Goal: Task Accomplishment & Management: Complete application form

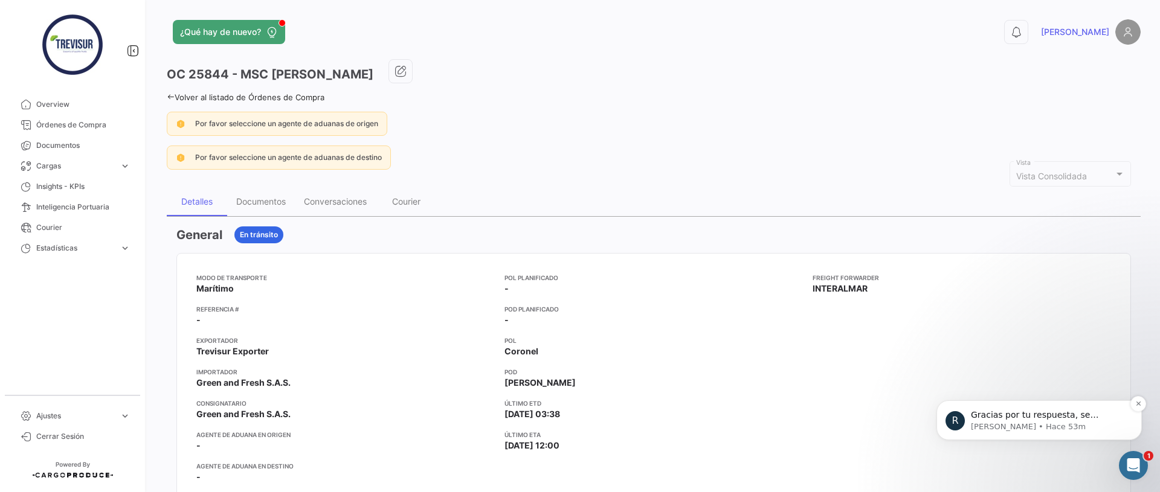
click at [1012, 430] on p "[PERSON_NAME] • Hace 53m" at bounding box center [1049, 427] width 156 height 11
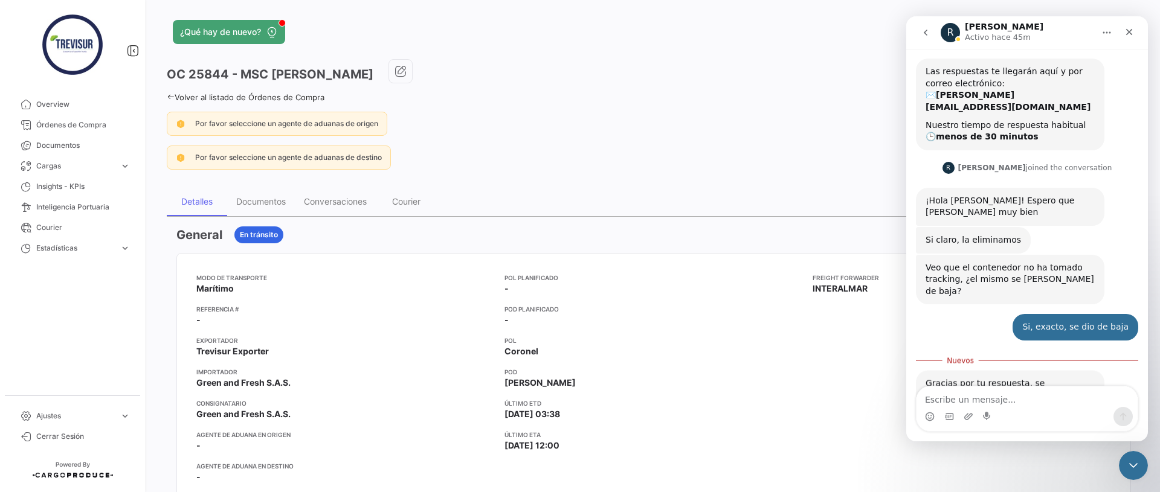
scroll to position [64, 0]
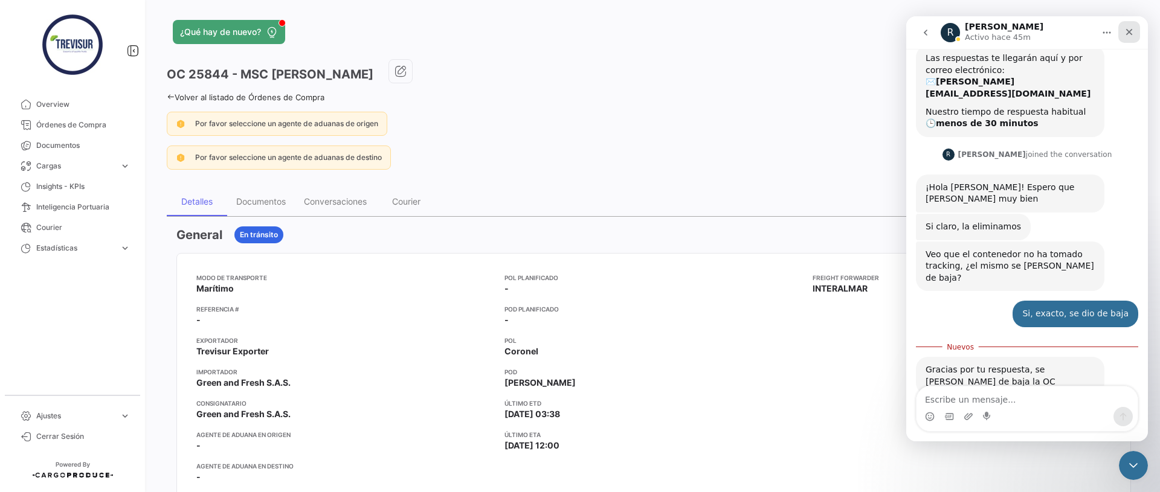
click at [1128, 34] on icon "Cerrar" at bounding box center [1129, 32] width 10 height 10
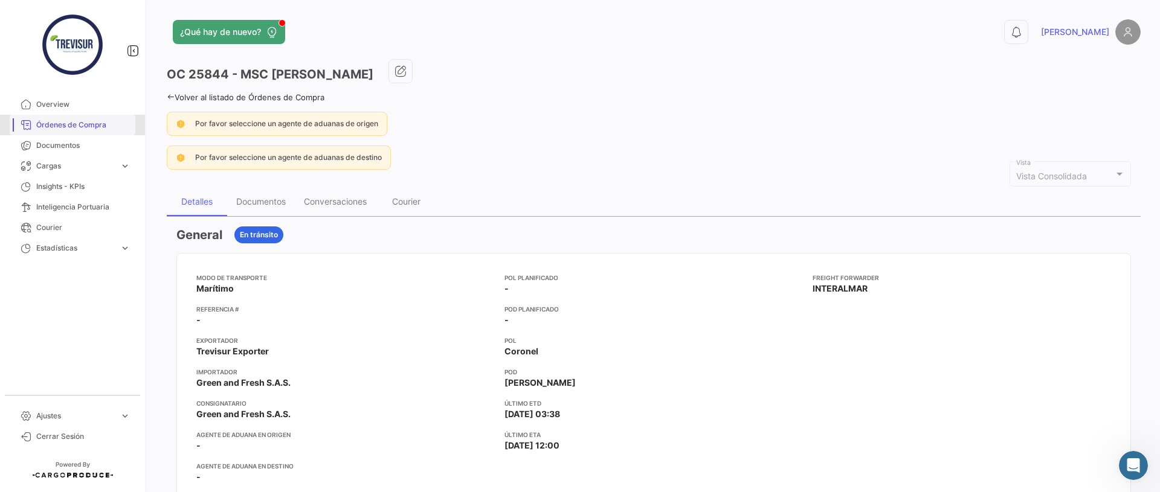
click at [62, 127] on span "Órdenes de Compra" at bounding box center [83, 125] width 94 height 11
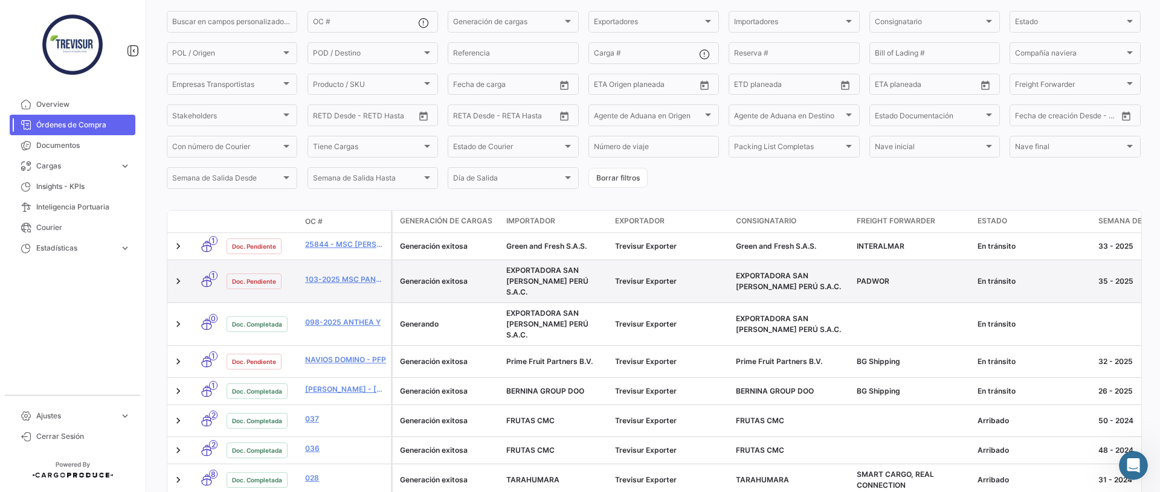
scroll to position [100, 0]
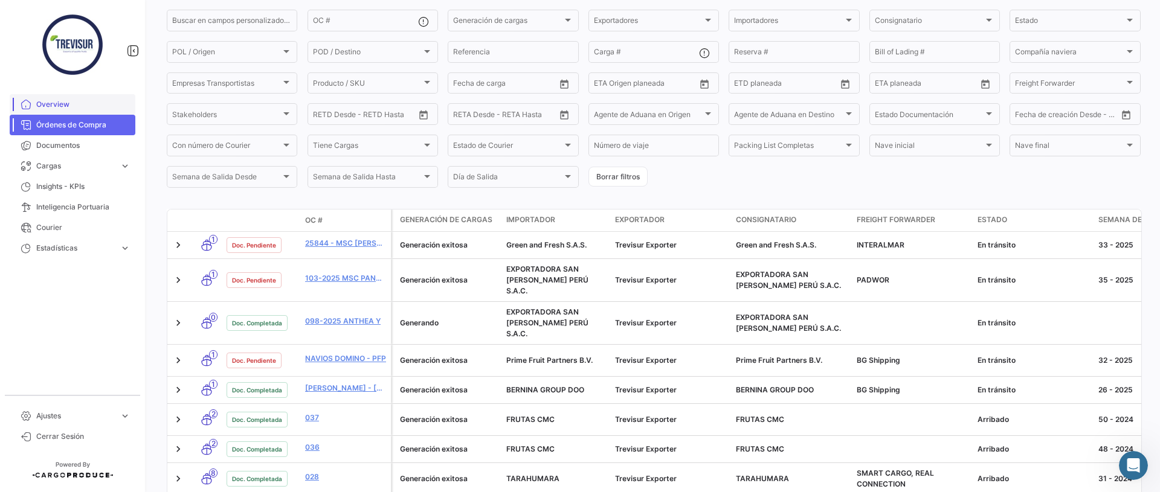
click at [55, 106] on span "Overview" at bounding box center [83, 104] width 94 height 11
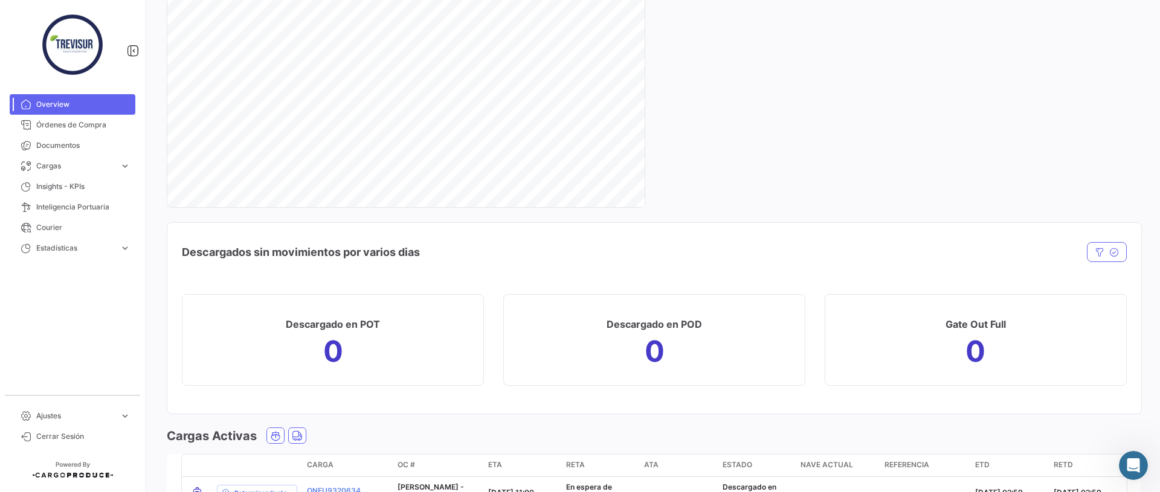
scroll to position [1567, 0]
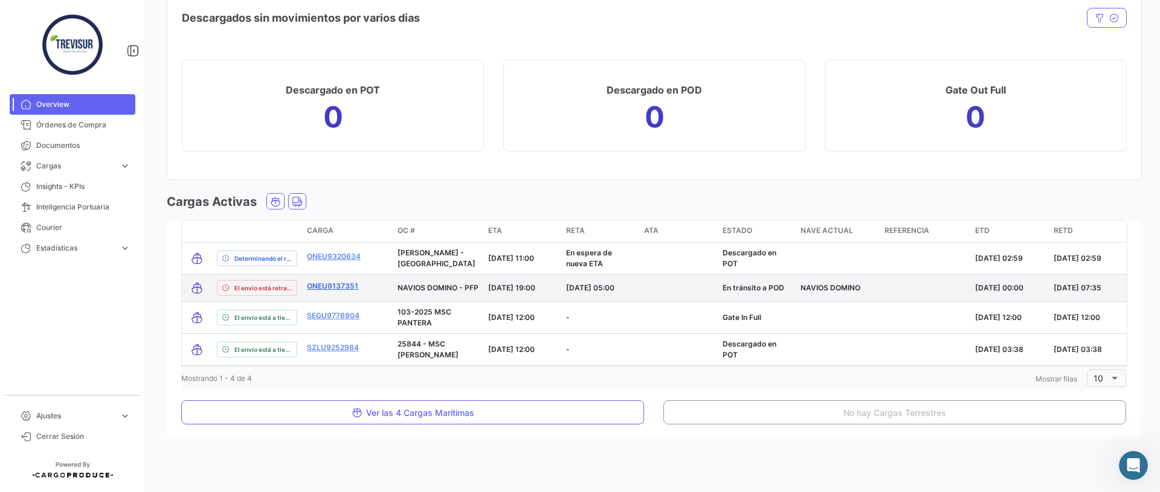
click at [321, 285] on link "ONEU9137351" at bounding box center [332, 286] width 51 height 11
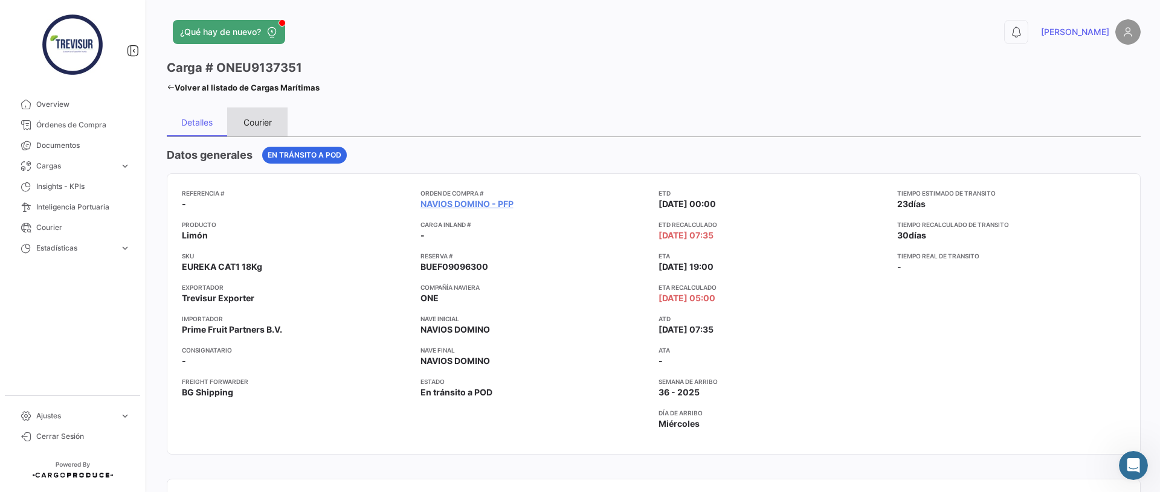
click at [255, 120] on div "Courier" at bounding box center [257, 122] width 28 height 10
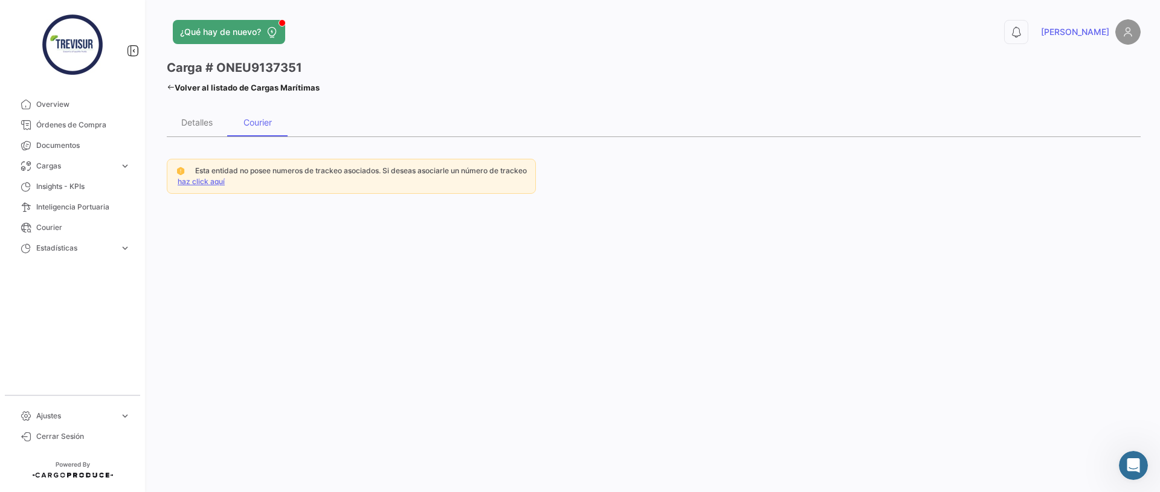
click at [211, 183] on link "haz click aquí" at bounding box center [201, 181] width 47 height 9
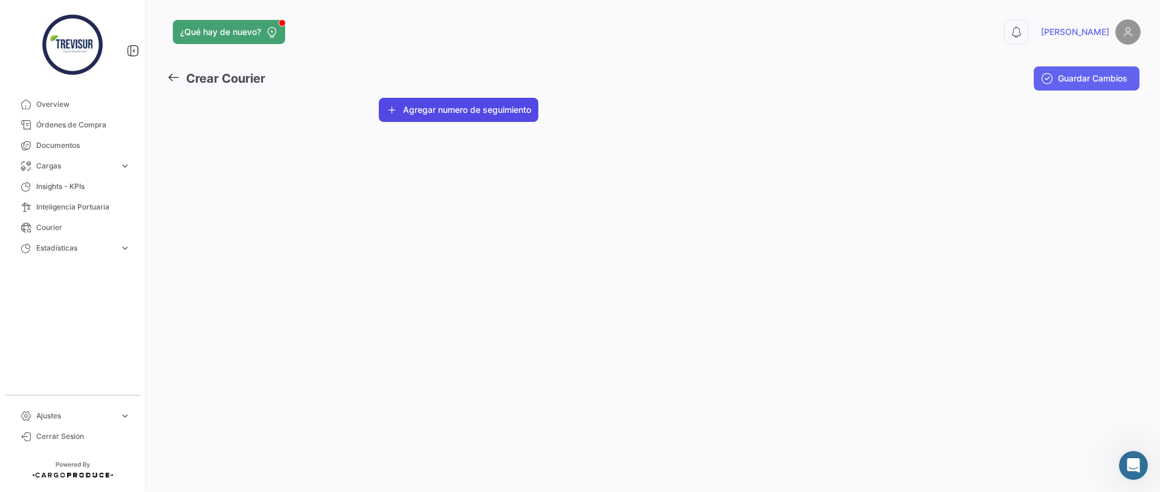
click at [491, 106] on button "Agregar numero de seguimiento" at bounding box center [458, 110] width 159 height 24
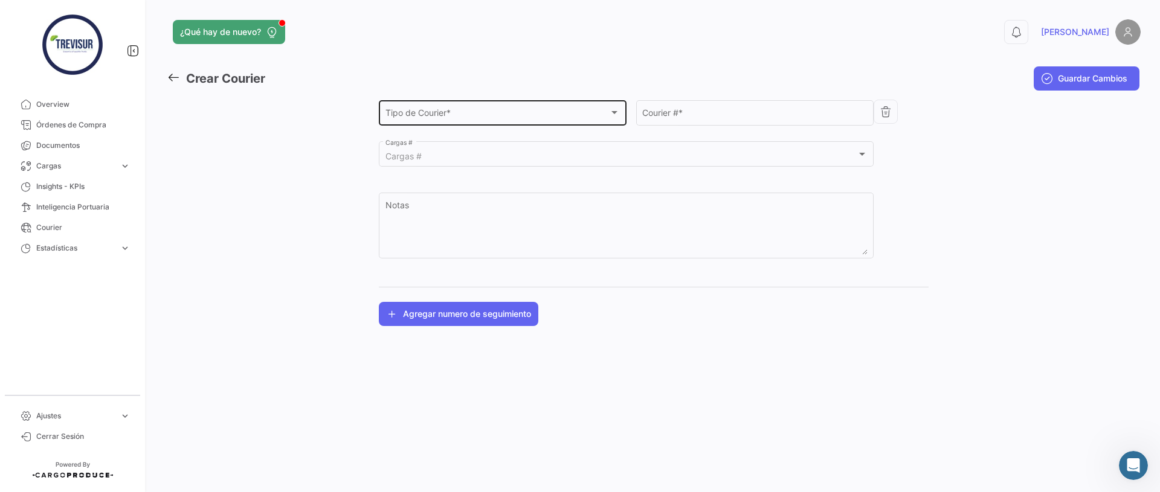
click at [475, 108] on div "Tipo de Courier * Tipo de Courier *" at bounding box center [502, 112] width 235 height 28
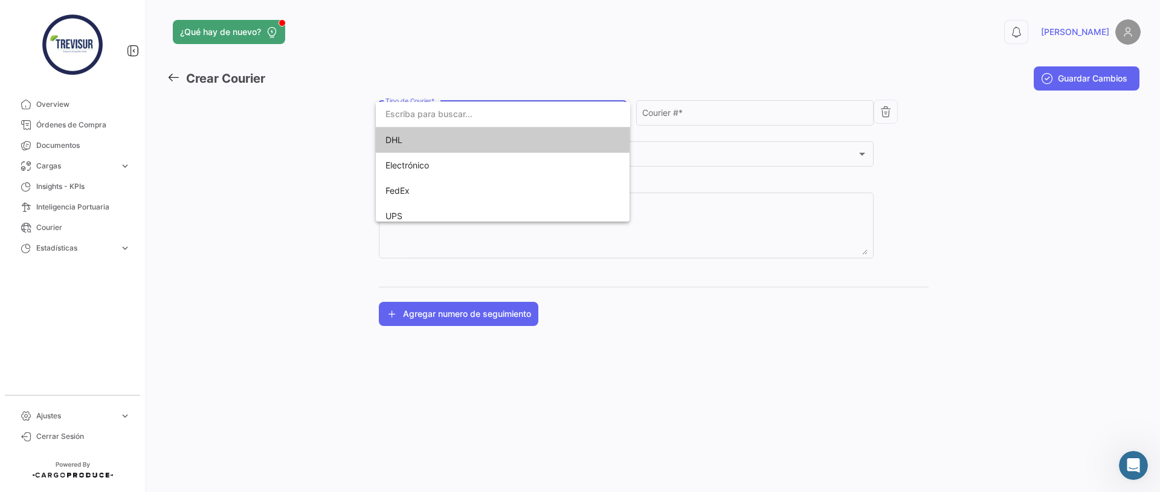
click at [424, 146] on span "DHL" at bounding box center [502, 139] width 235 height 25
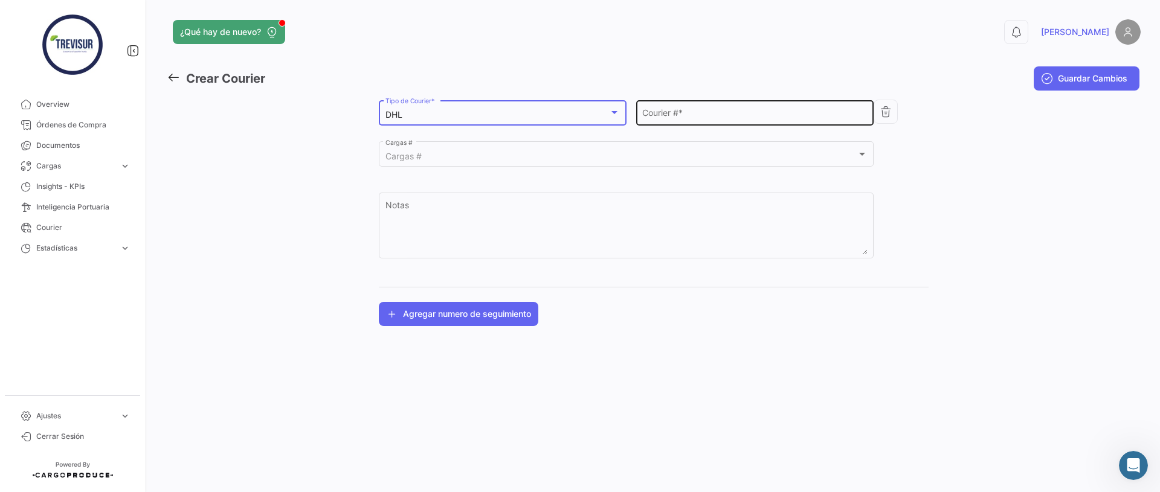
click at [661, 114] on input "Courier # *" at bounding box center [754, 115] width 225 height 10
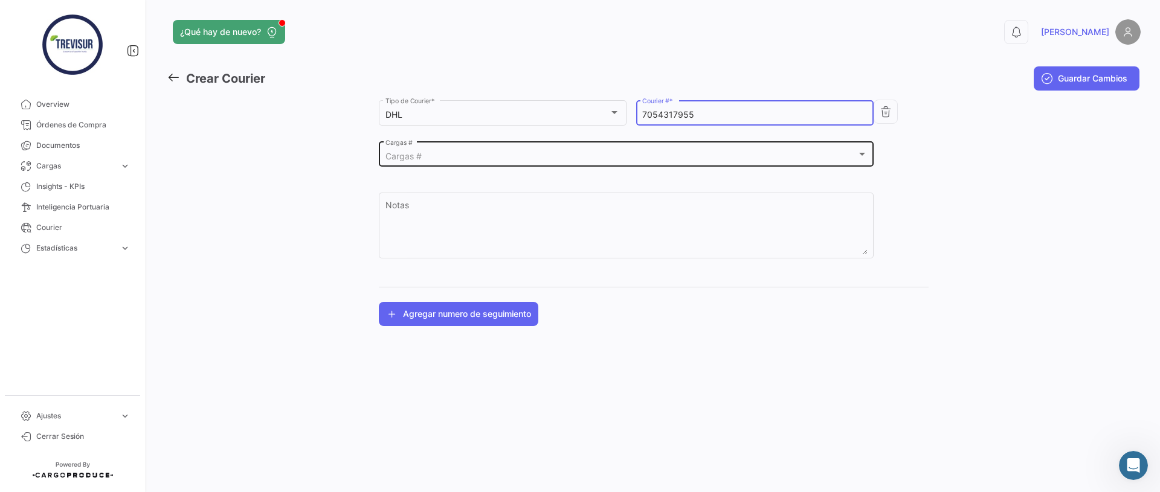
type input "7054317955"
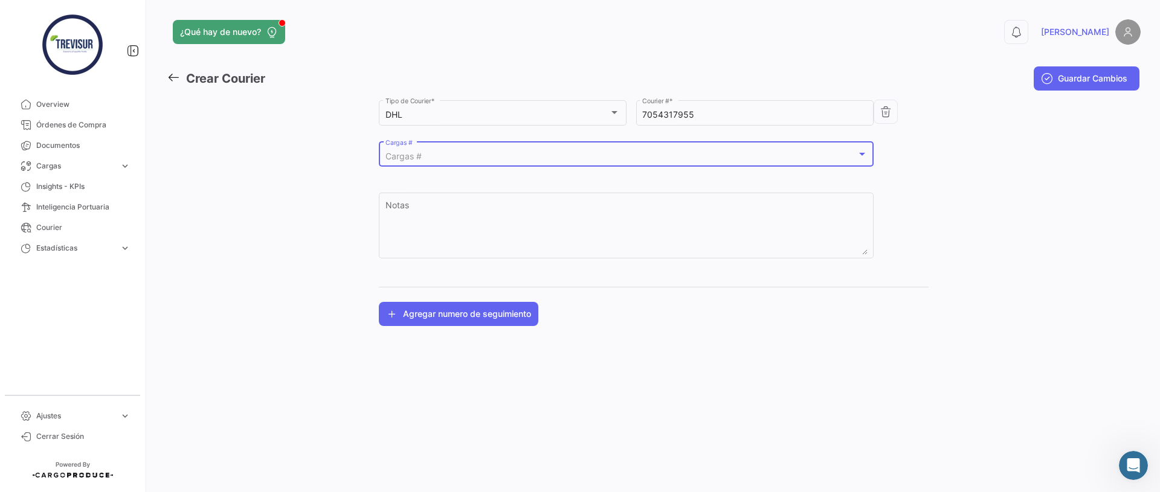
click at [588, 152] on div "Cargas #" at bounding box center [620, 157] width 471 height 10
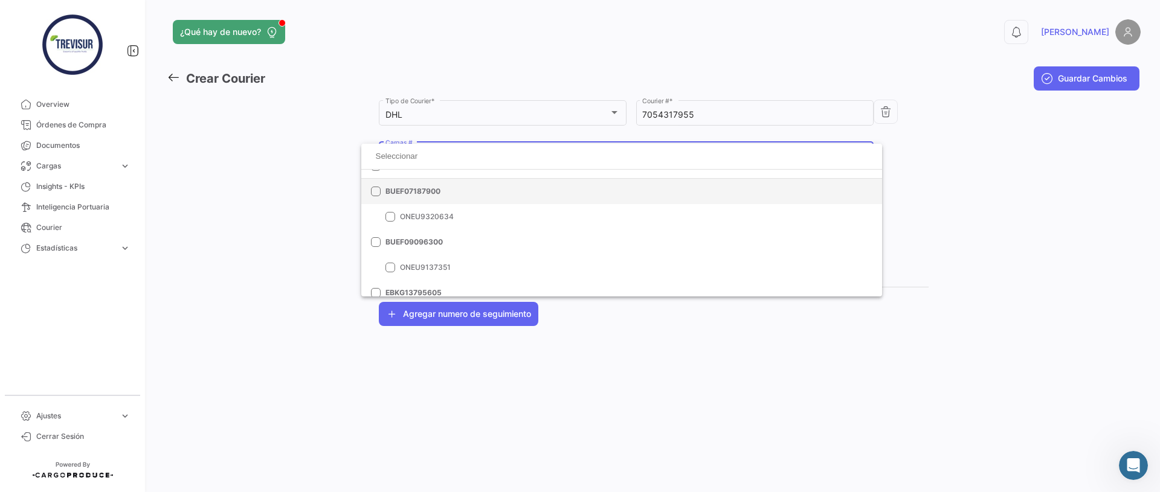
scroll to position [21, 0]
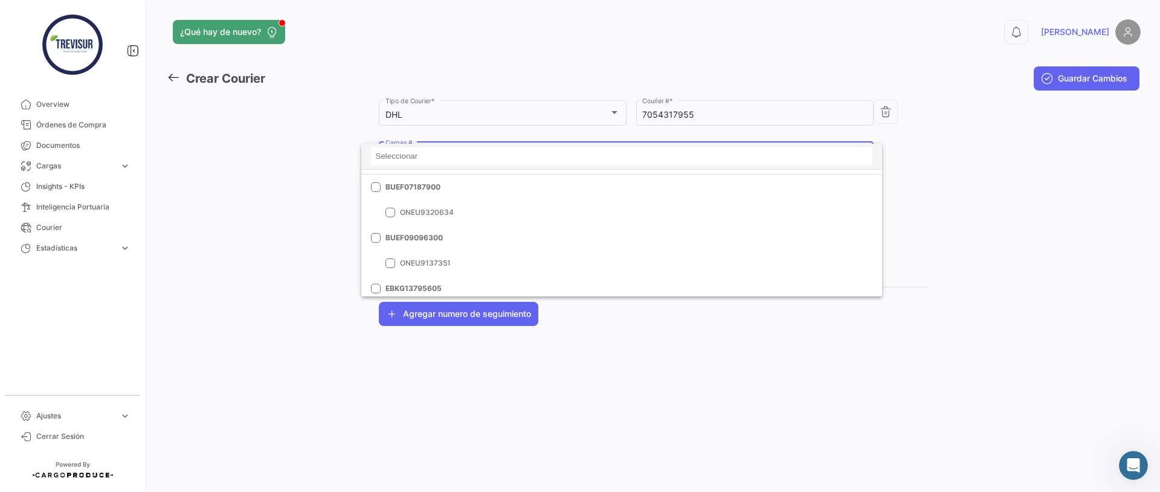
click at [432, 153] on input at bounding box center [621, 156] width 501 height 18
paste input "BUEF09096300"
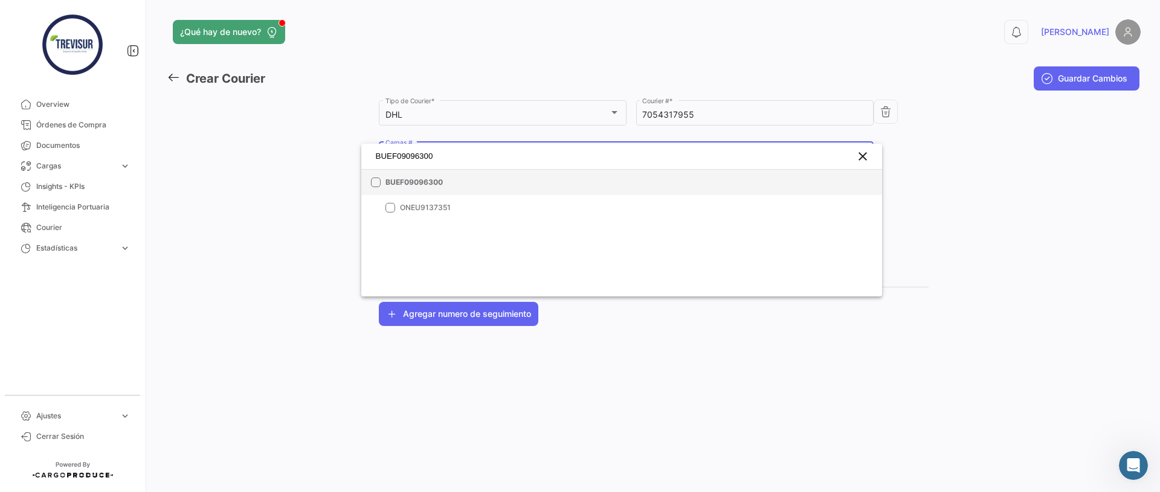
type input "BUEF09096300"
click at [374, 179] on mat-pseudo-checkbox at bounding box center [376, 183] width 10 height 10
click at [969, 178] on div at bounding box center [580, 246] width 1160 height 492
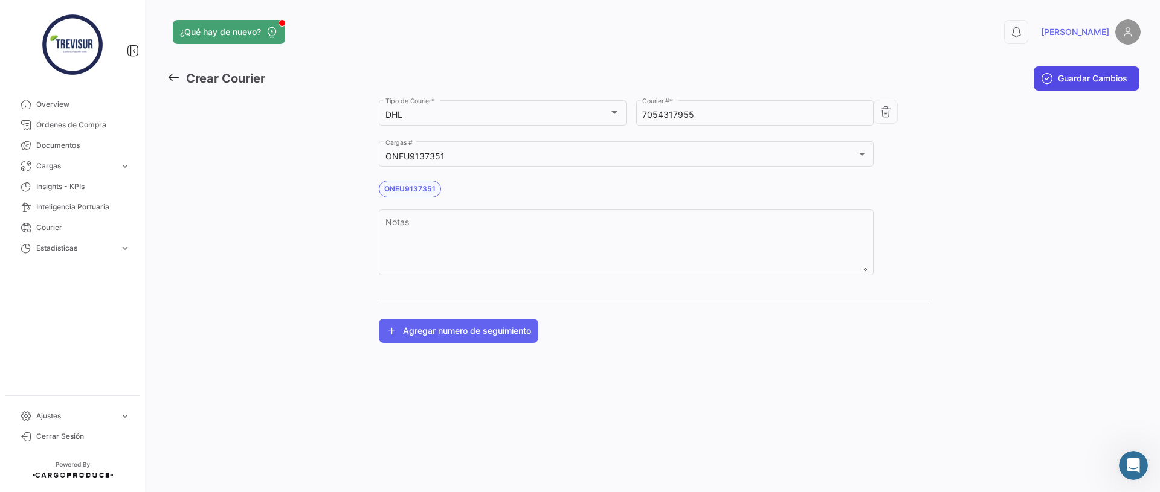
click at [1075, 66] on button "Guardar Cambios" at bounding box center [1086, 78] width 106 height 24
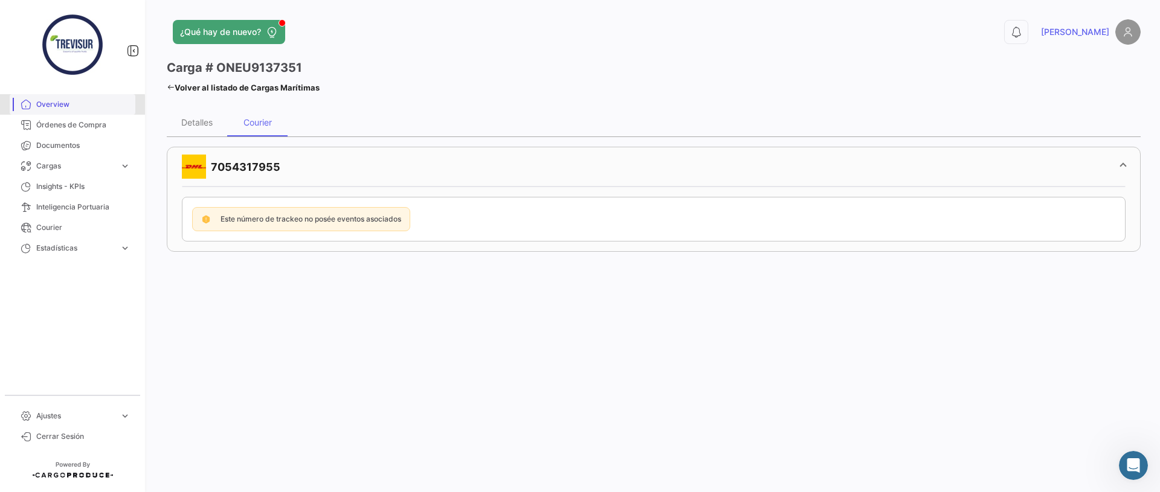
click at [50, 106] on span "Overview" at bounding box center [83, 104] width 94 height 11
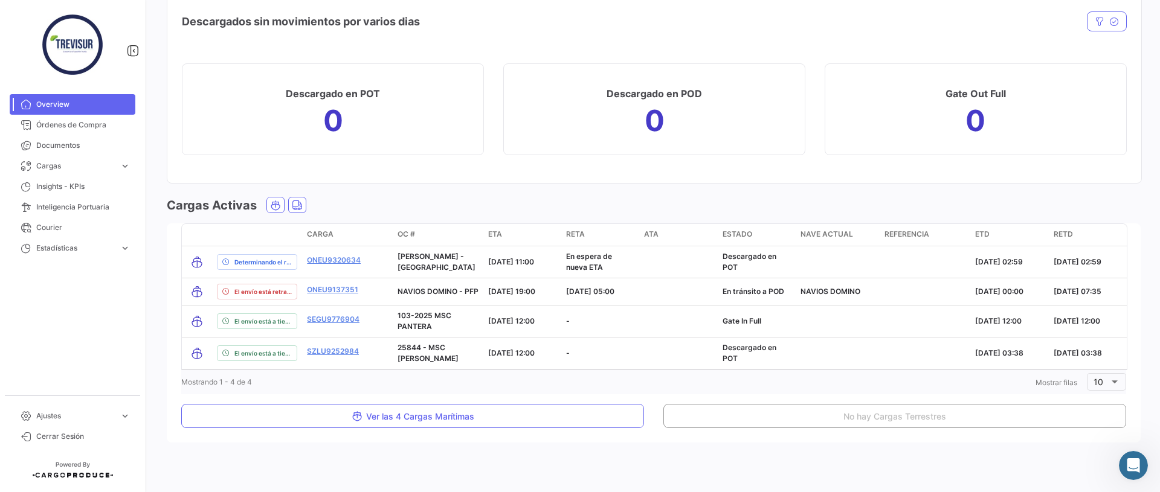
scroll to position [1567, 0]
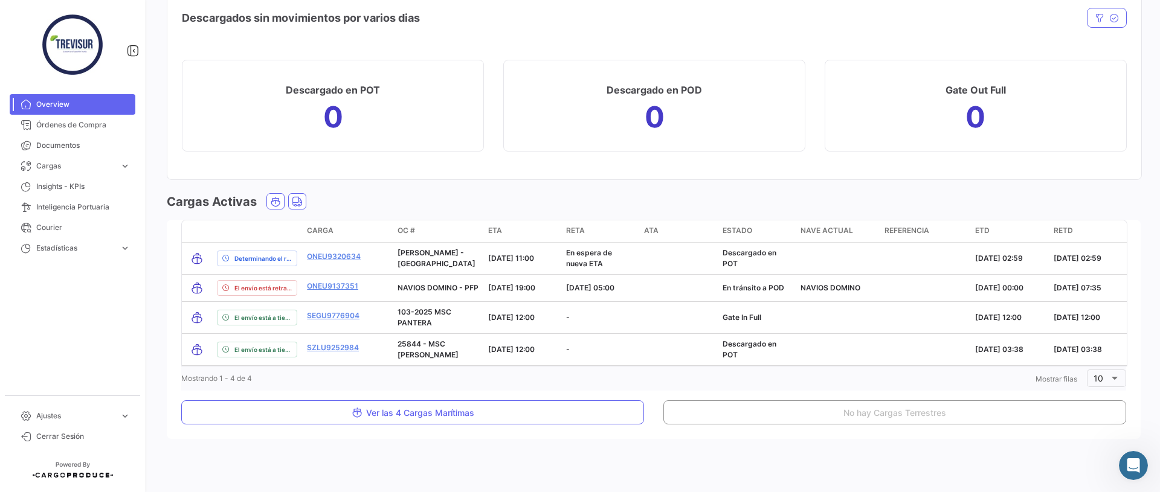
click at [172, 223] on mat-card "transportMode delayStatus Carga OC # ETA [PERSON_NAME] ATA Estado [PERSON_NAME]…" at bounding box center [654, 329] width 974 height 219
click at [54, 226] on span "Courier" at bounding box center [83, 227] width 94 height 11
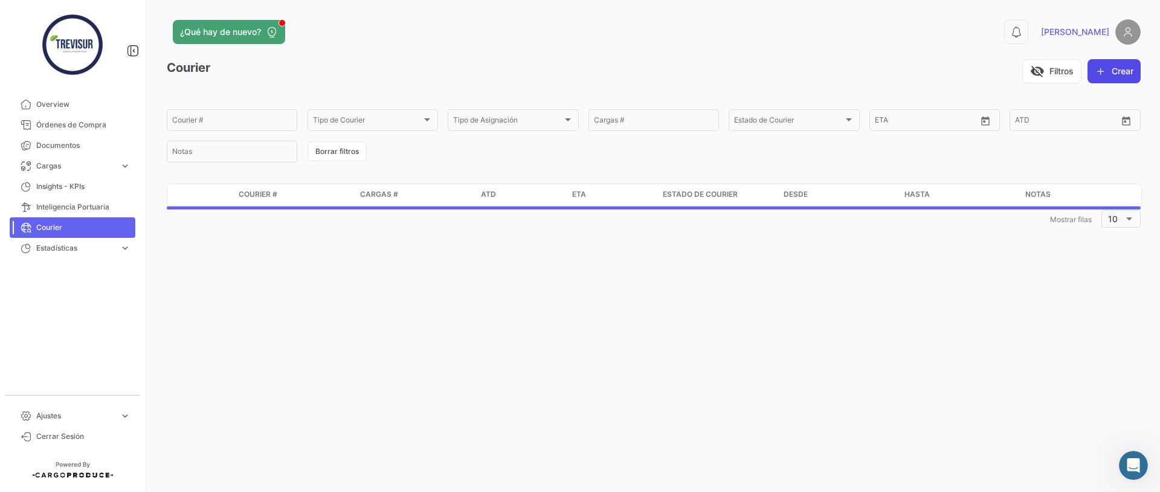
click at [1114, 72] on button "Crear" at bounding box center [1113, 71] width 53 height 24
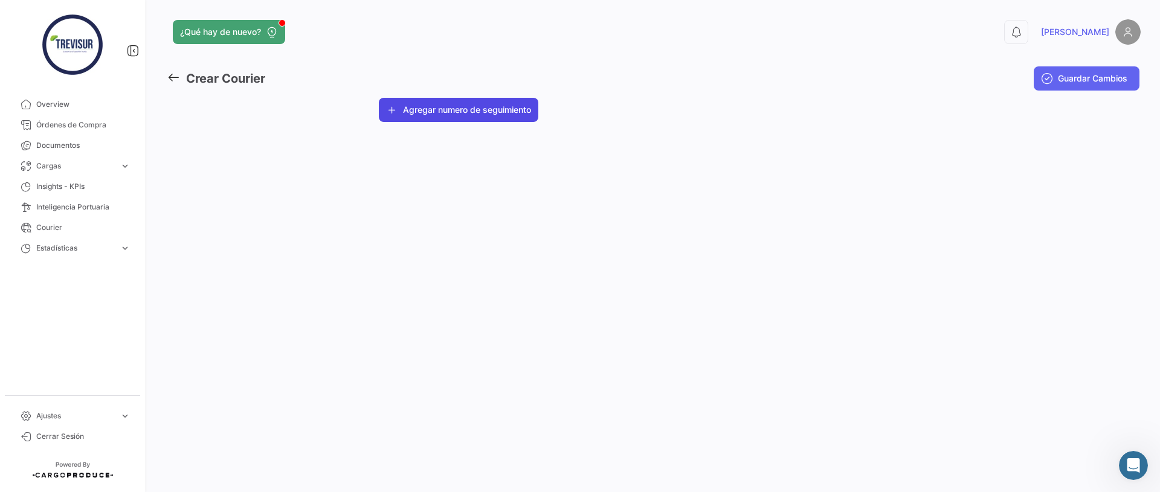
click at [475, 107] on button "Agregar numero de seguimiento" at bounding box center [458, 110] width 159 height 24
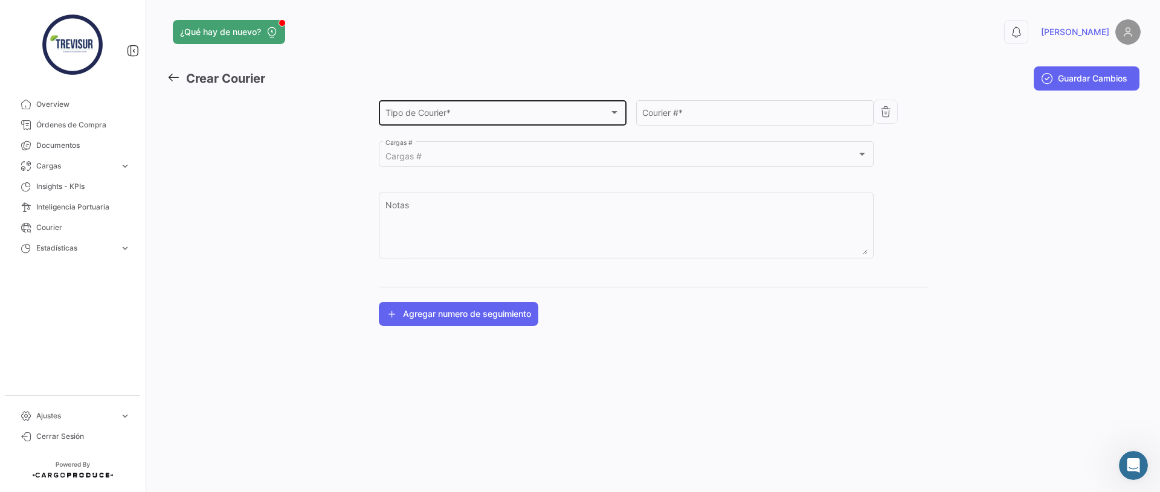
click at [459, 120] on div "Tipo de Courier *" at bounding box center [497, 115] width 224 height 10
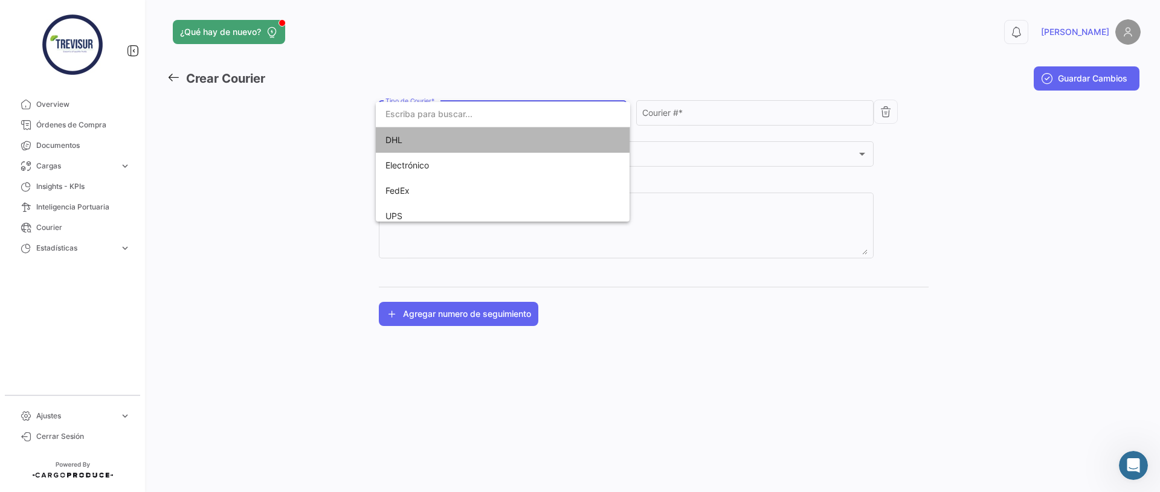
click at [448, 139] on span "DHL" at bounding box center [502, 139] width 235 height 25
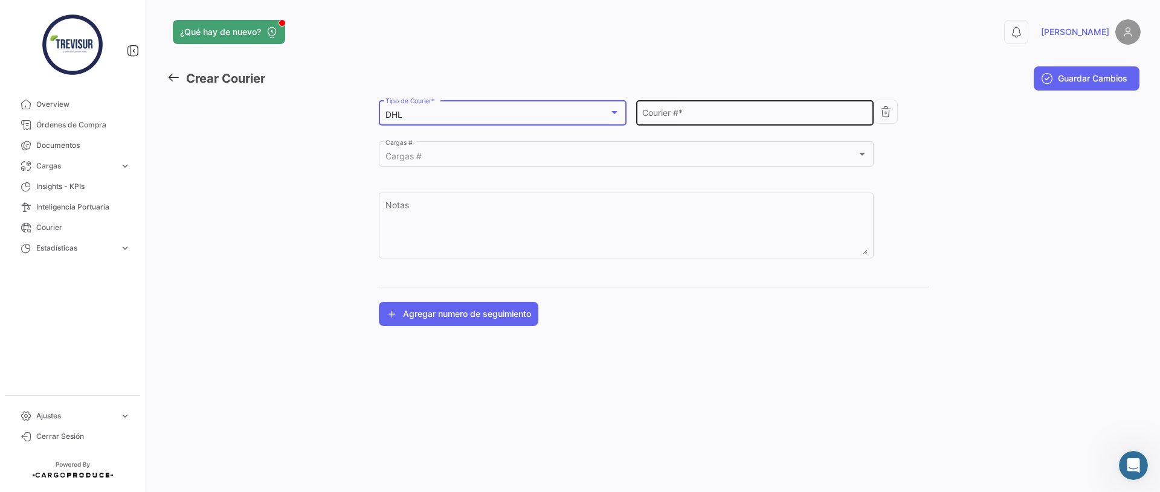
click at [655, 120] on input "Courier # *" at bounding box center [754, 115] width 225 height 10
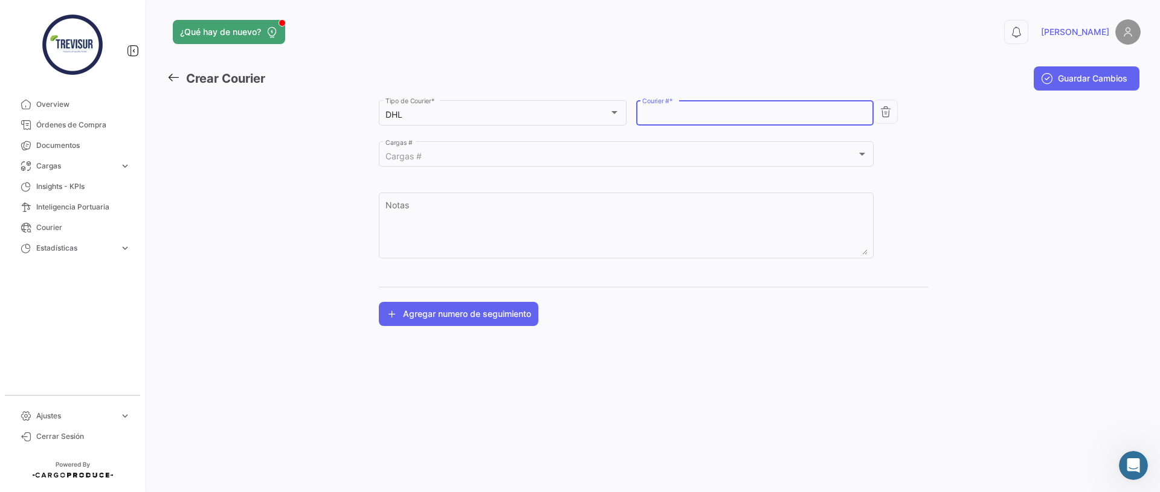
paste input "4785497802"
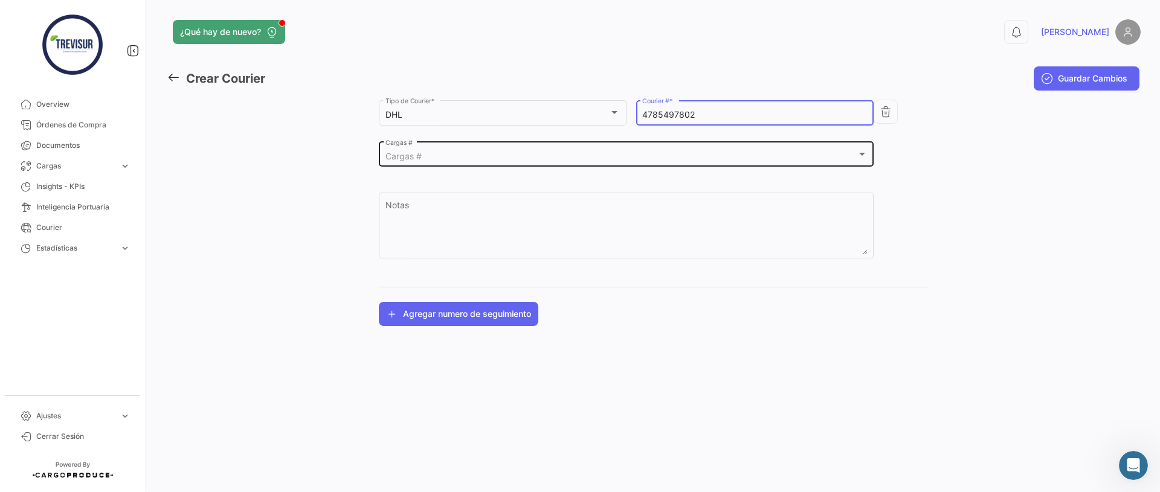
type input "4785497802"
click at [487, 153] on div "Cargas #" at bounding box center [620, 157] width 471 height 10
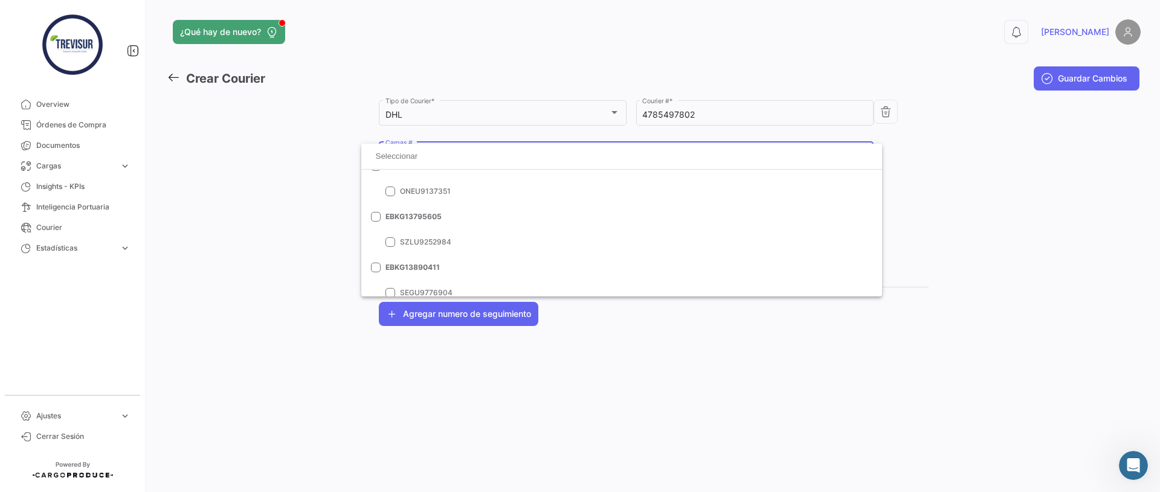
scroll to position [102, 0]
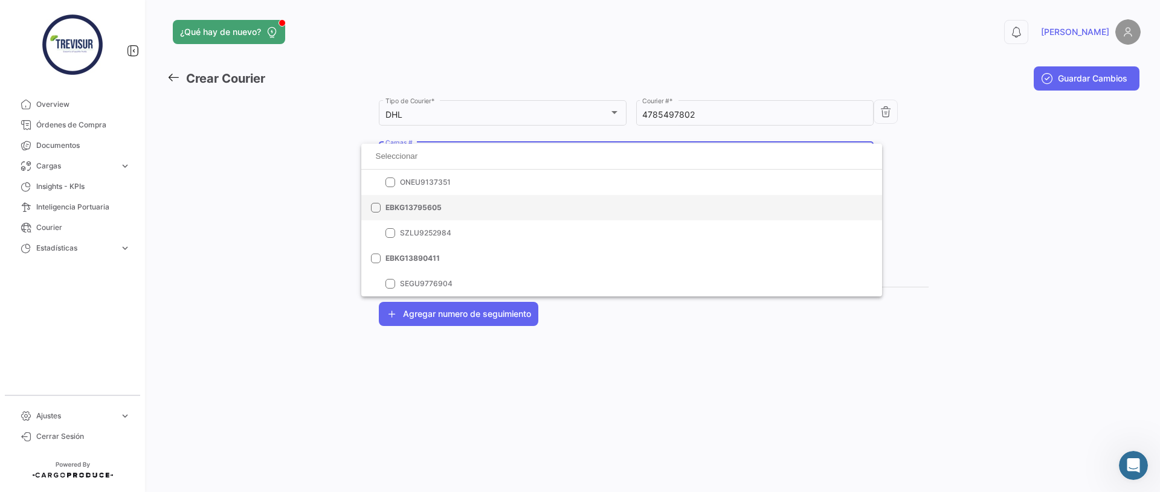
click at [376, 210] on mat-pseudo-checkbox at bounding box center [376, 208] width 10 height 10
click at [971, 237] on div at bounding box center [580, 246] width 1160 height 492
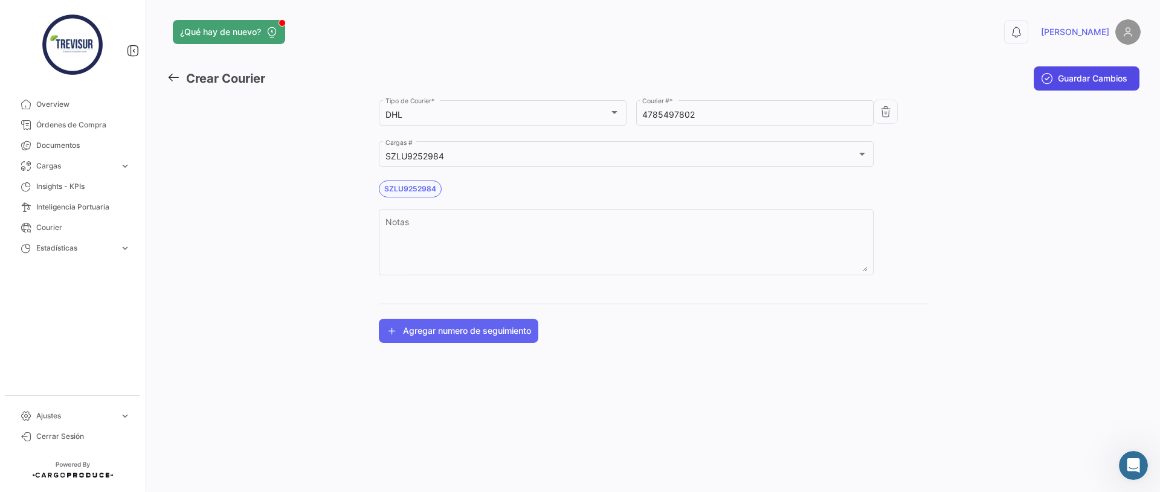
click at [1087, 76] on span "Guardar Cambios" at bounding box center [1092, 78] width 69 height 12
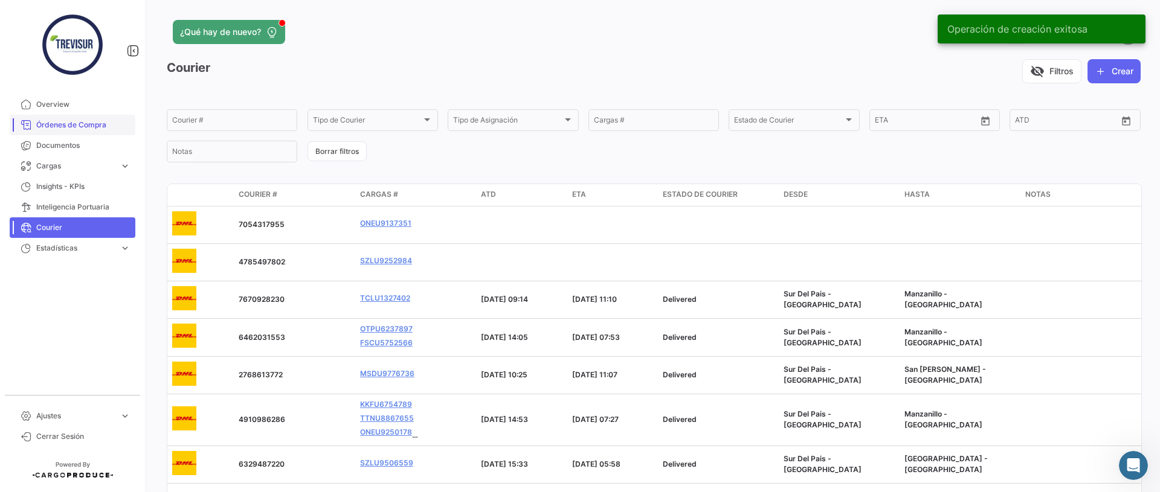
click at [50, 126] on span "Órdenes de Compra" at bounding box center [83, 125] width 94 height 11
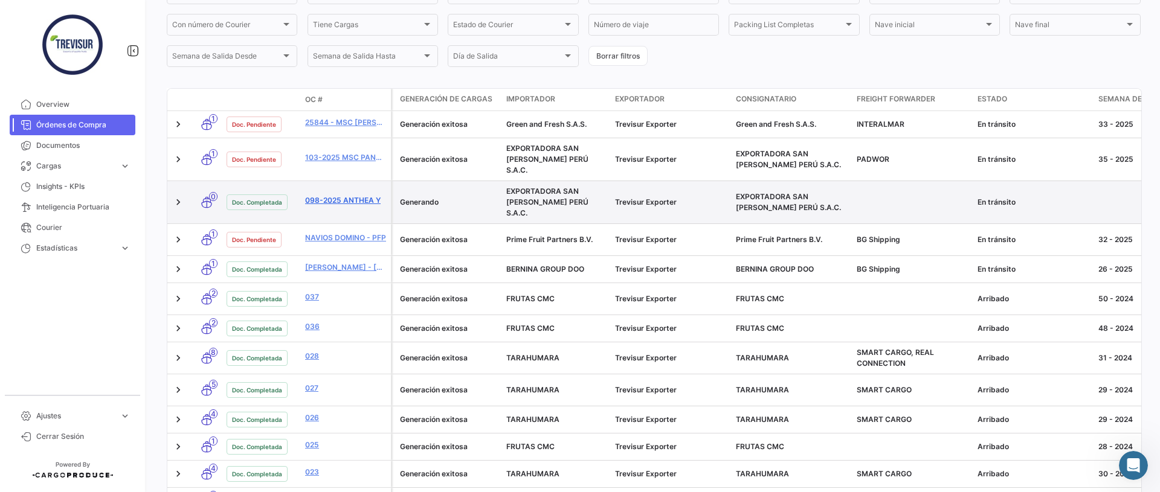
click at [349, 195] on link "098-2025 ANTHEA Y" at bounding box center [345, 200] width 81 height 11
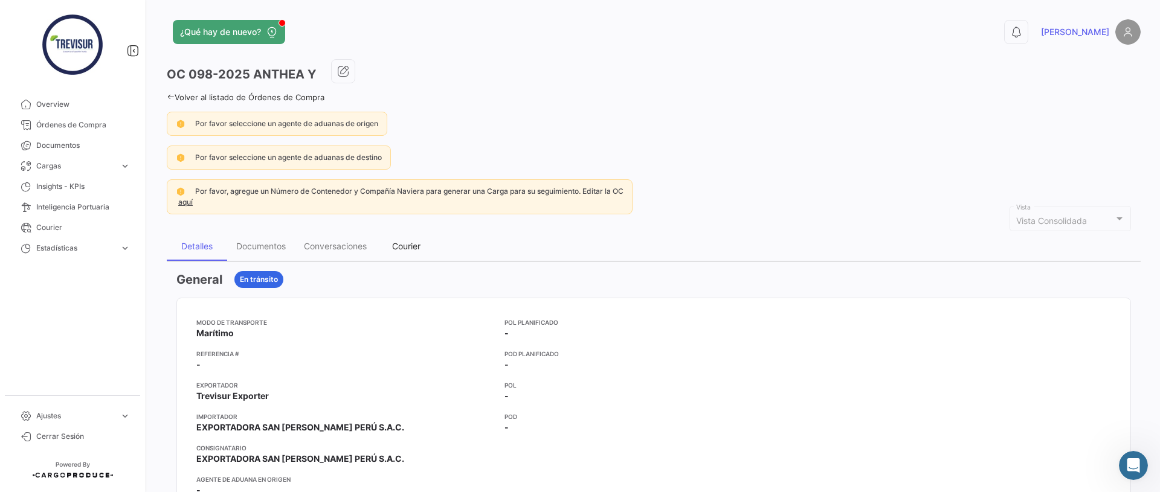
click at [388, 248] on div "Courier" at bounding box center [406, 246] width 60 height 29
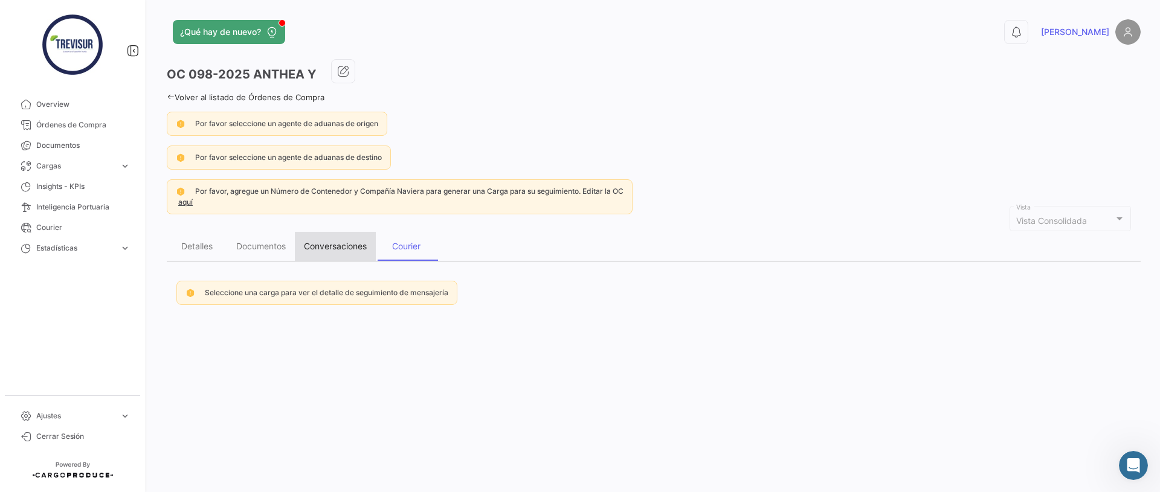
click at [323, 248] on div "Conversaciones" at bounding box center [335, 246] width 63 height 10
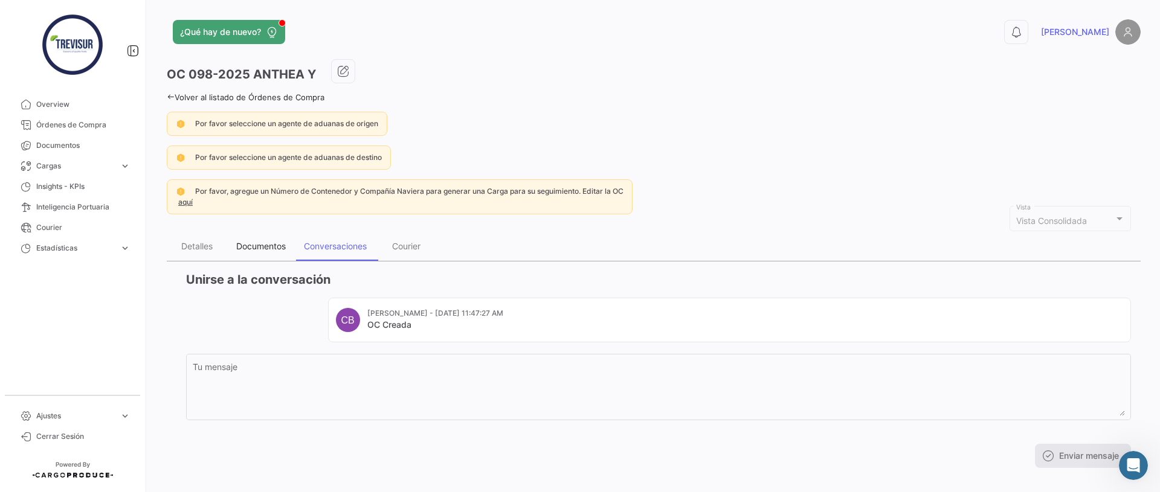
click at [288, 249] on div "Documentos" at bounding box center [261, 246] width 68 height 29
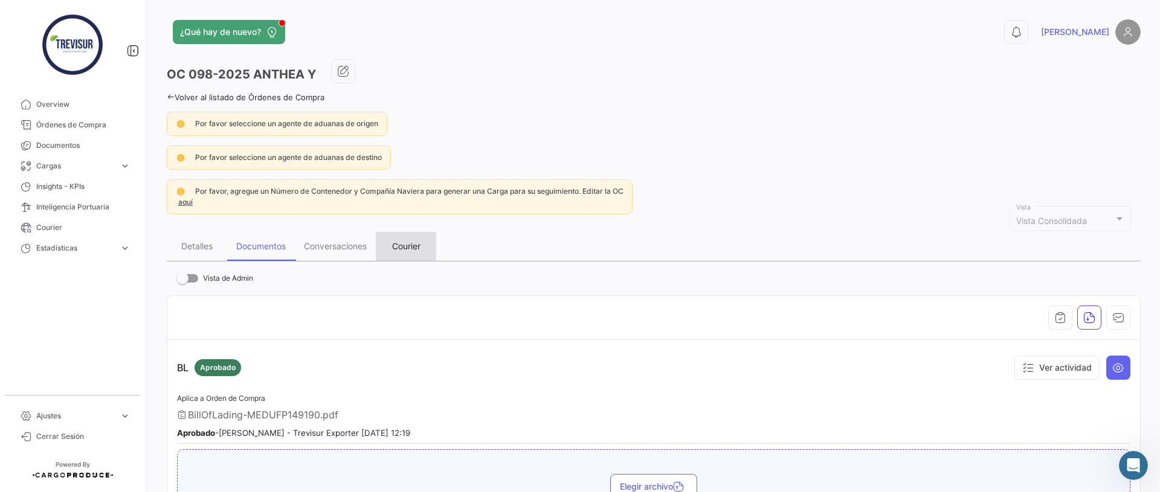
click at [408, 246] on div "Courier" at bounding box center [406, 246] width 28 height 10
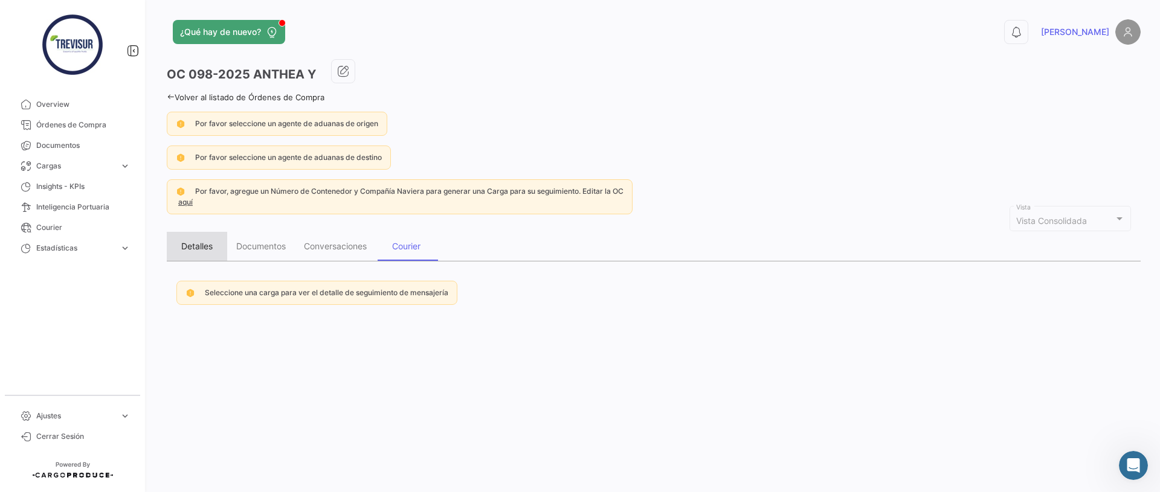
click at [198, 248] on div "Detalles" at bounding box center [196, 246] width 31 height 10
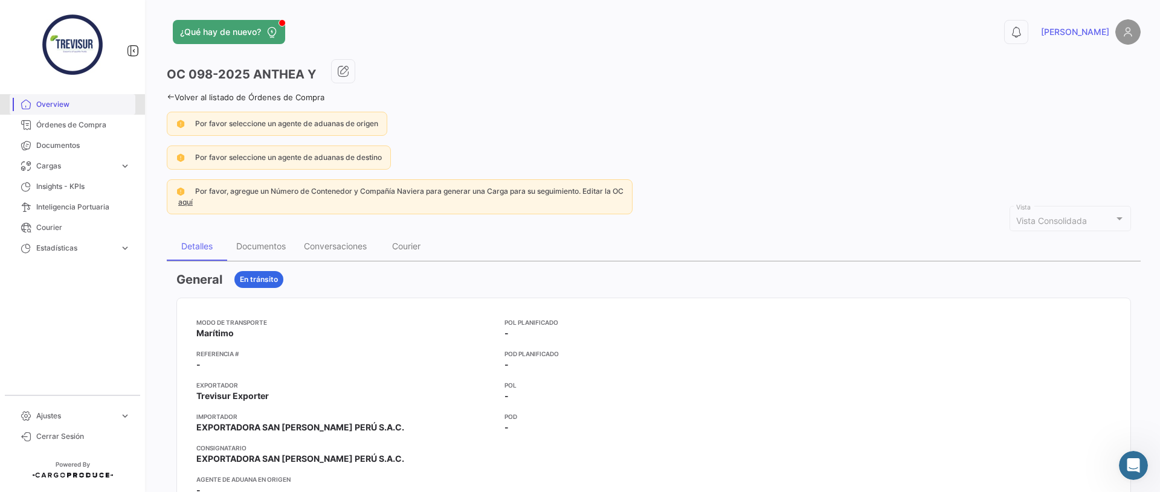
click at [53, 108] on span "Overview" at bounding box center [83, 104] width 94 height 11
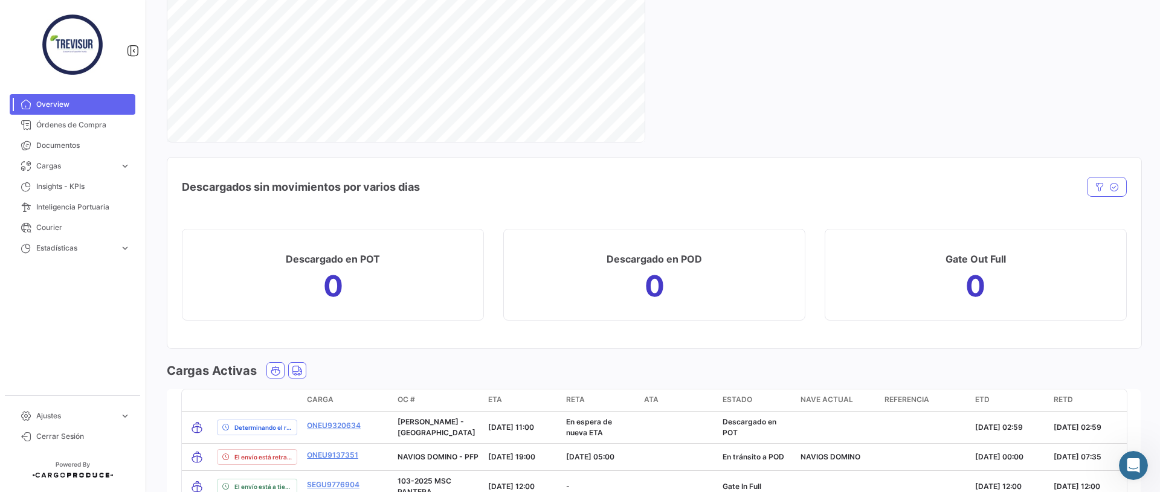
scroll to position [1567, 0]
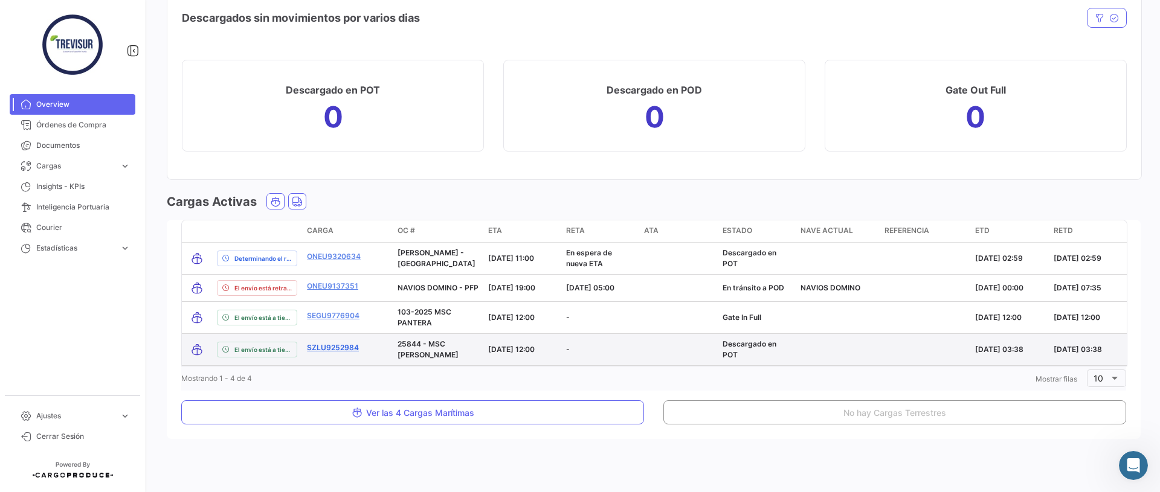
click at [347, 351] on link "SZLU9252984" at bounding box center [333, 347] width 52 height 11
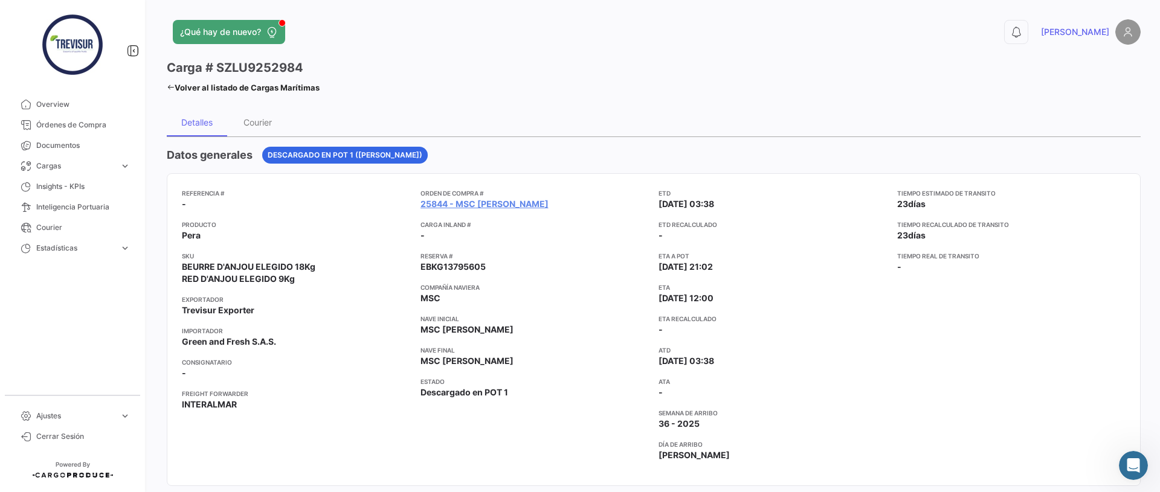
scroll to position [12, 0]
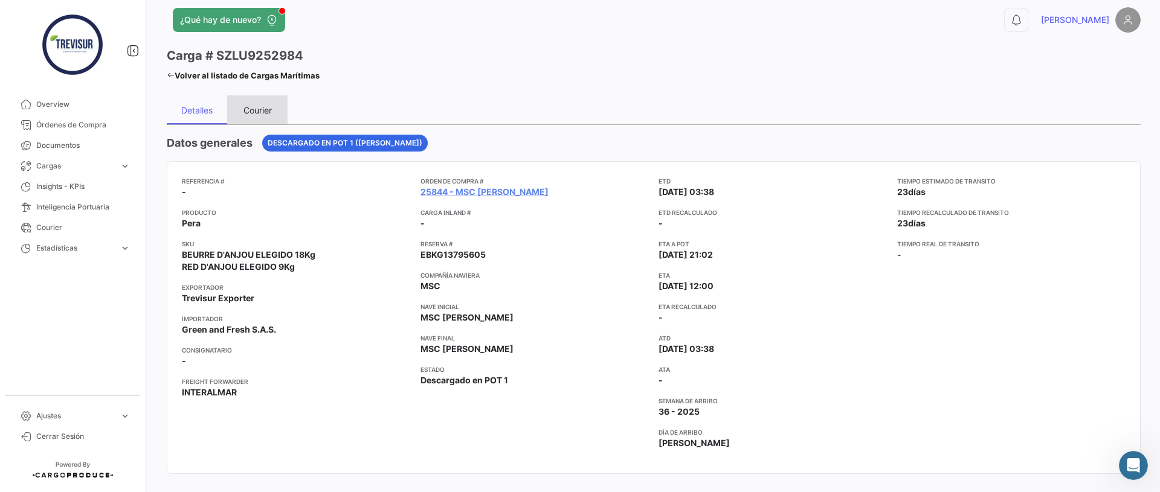
click at [260, 105] on div "Courier" at bounding box center [257, 110] width 28 height 10
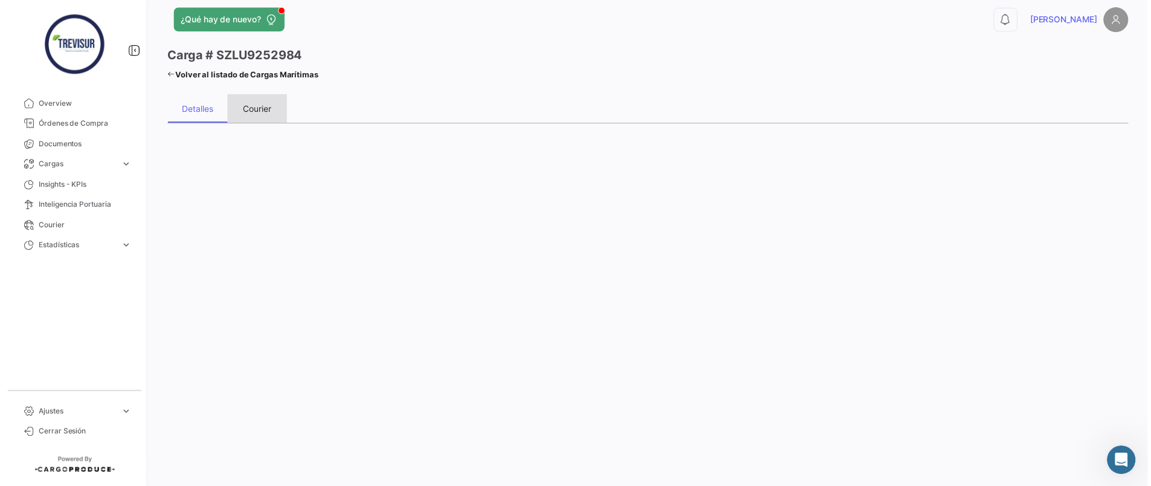
scroll to position [0, 0]
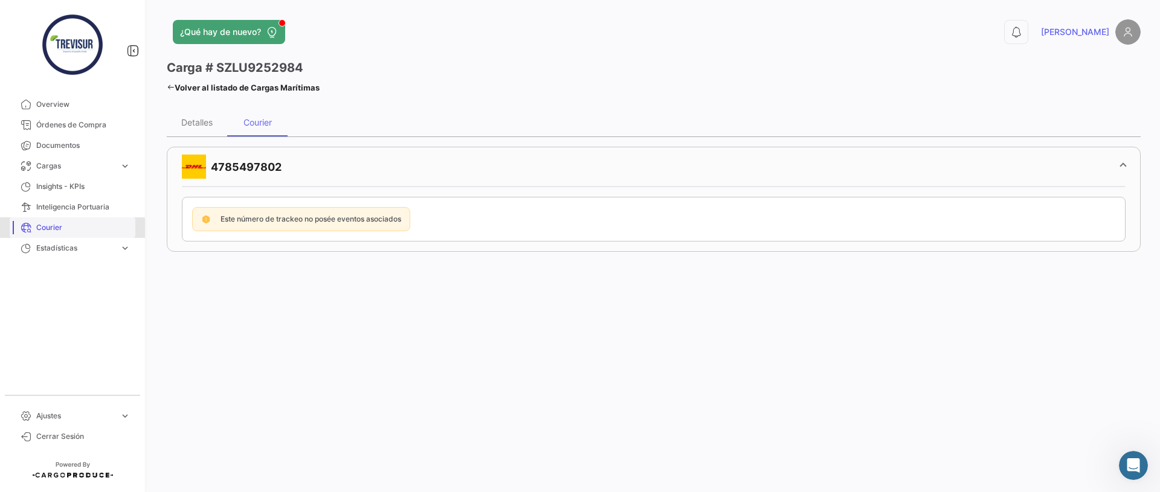
click at [52, 230] on span "Courier" at bounding box center [83, 227] width 94 height 11
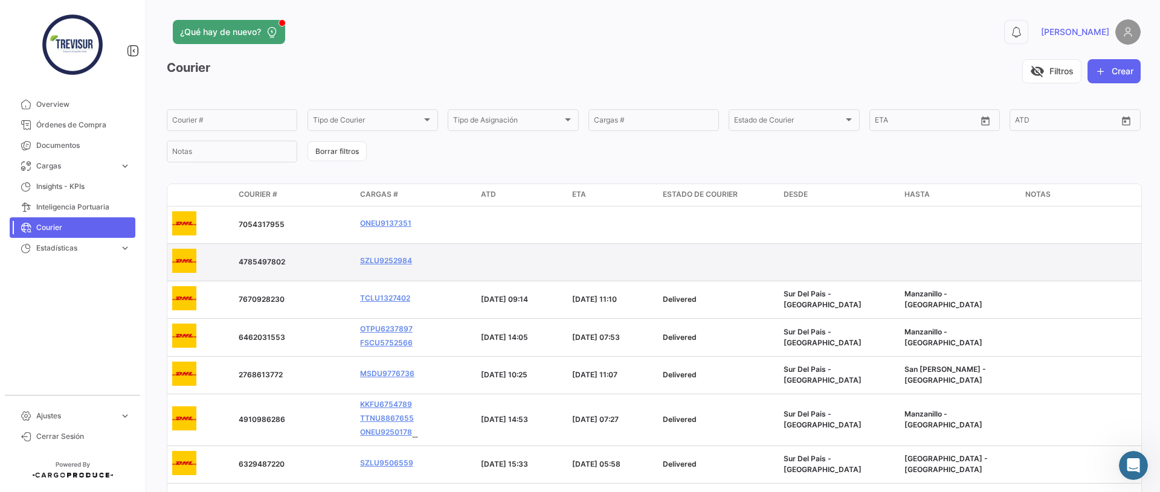
click at [188, 257] on img at bounding box center [184, 261] width 24 height 24
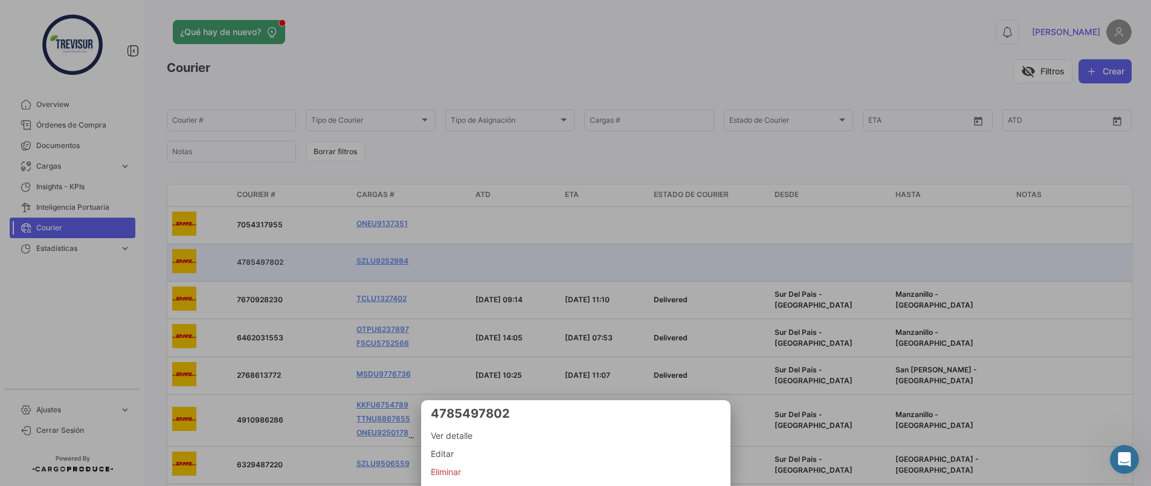
scroll to position [66, 0]
click at [463, 475] on span "Eliminar" at bounding box center [576, 471] width 290 height 14
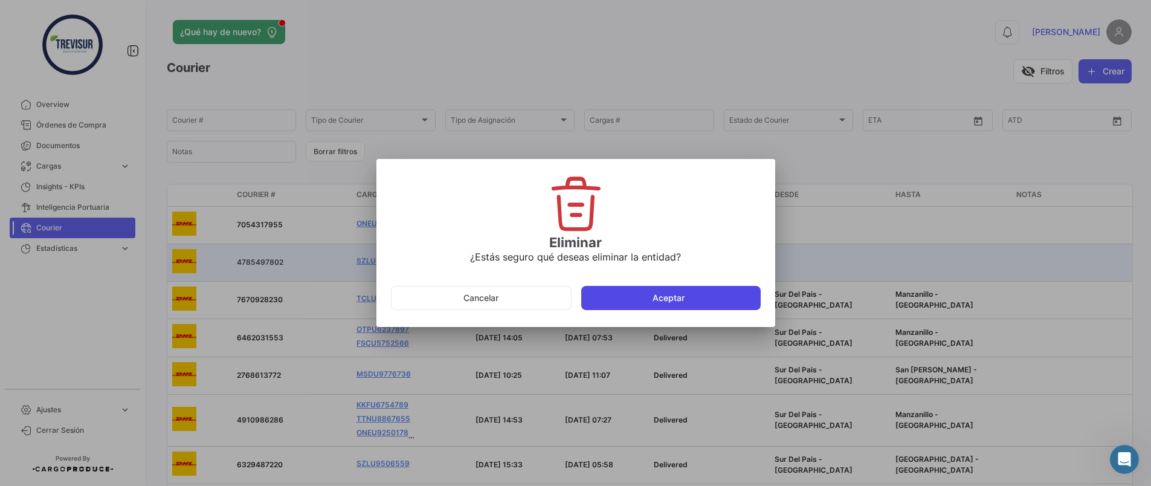
click at [658, 295] on button "Aceptar" at bounding box center [670, 298] width 179 height 24
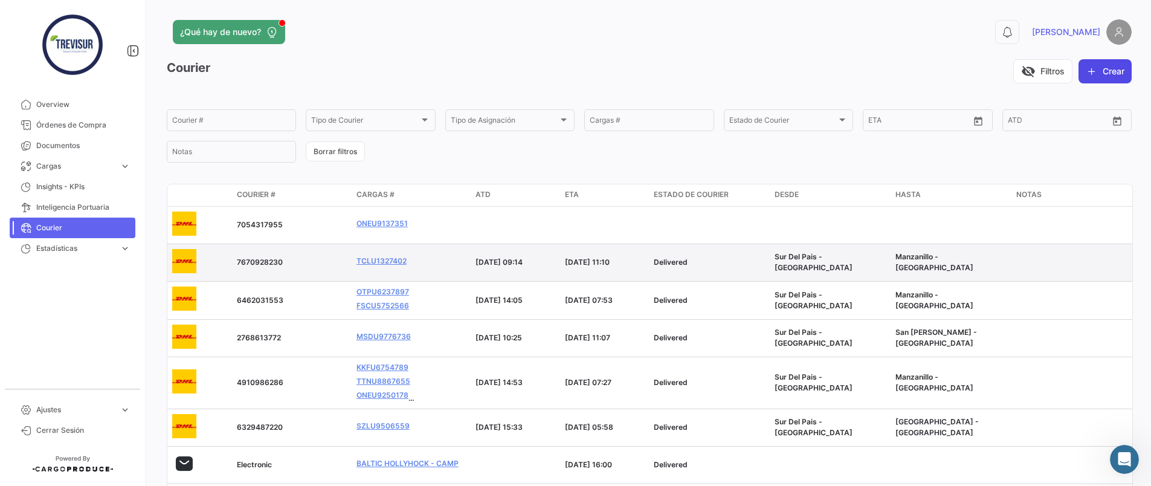
click at [1105, 68] on button "Crear" at bounding box center [1104, 71] width 53 height 24
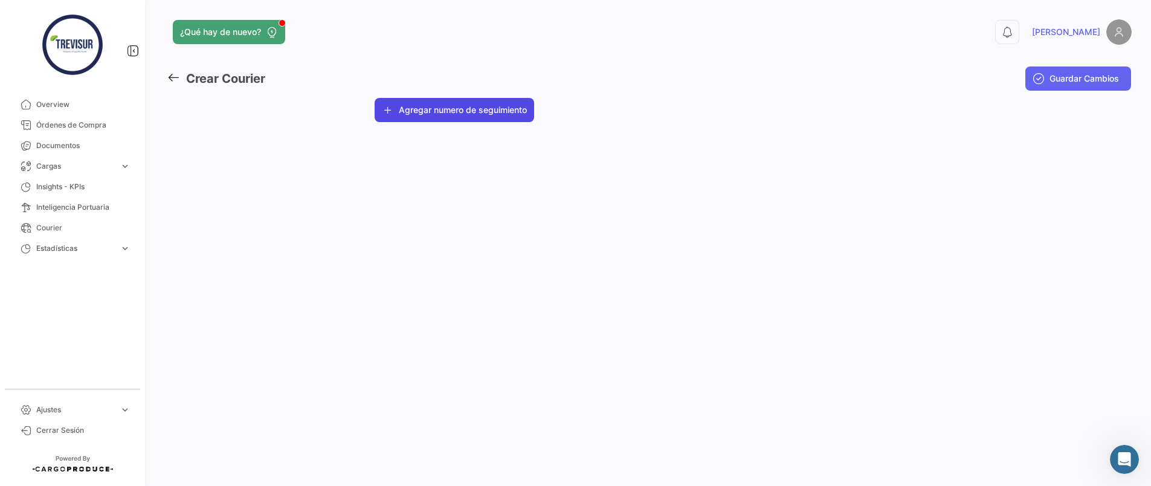
click at [451, 115] on button "Agregar numero de seguimiento" at bounding box center [453, 110] width 159 height 24
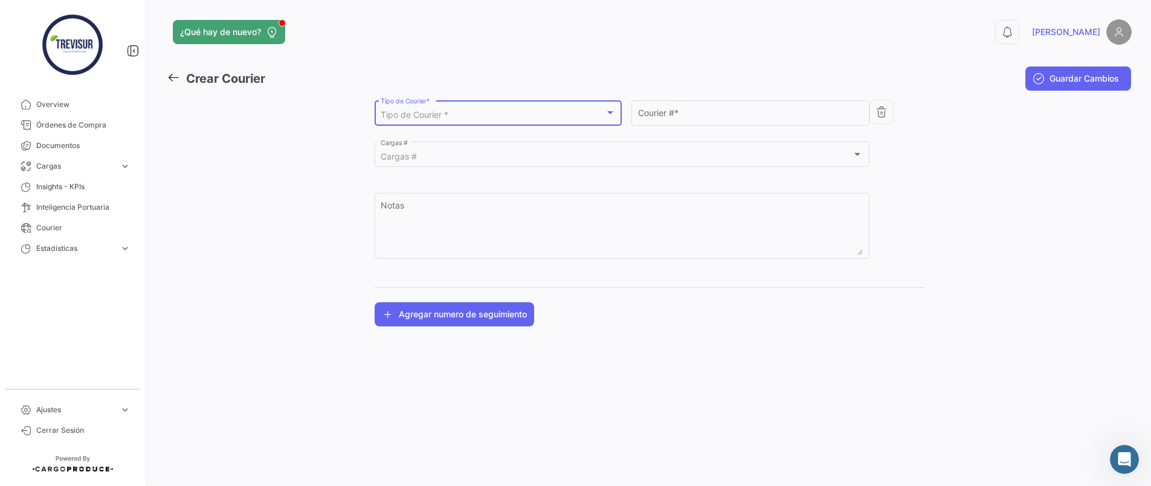
click at [441, 112] on span "Tipo de Courier *" at bounding box center [415, 114] width 68 height 10
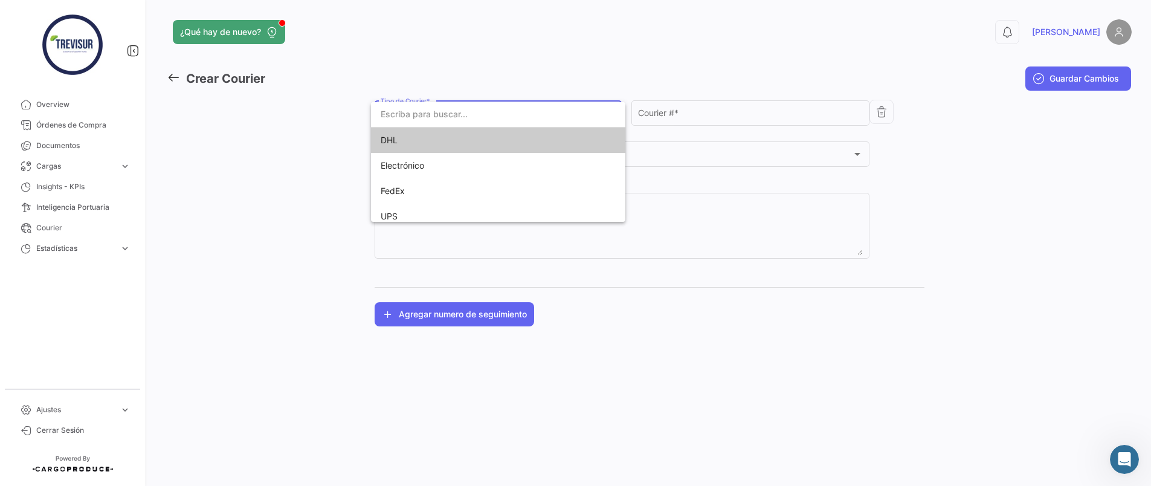
click at [436, 135] on span "DHL" at bounding box center [498, 139] width 235 height 25
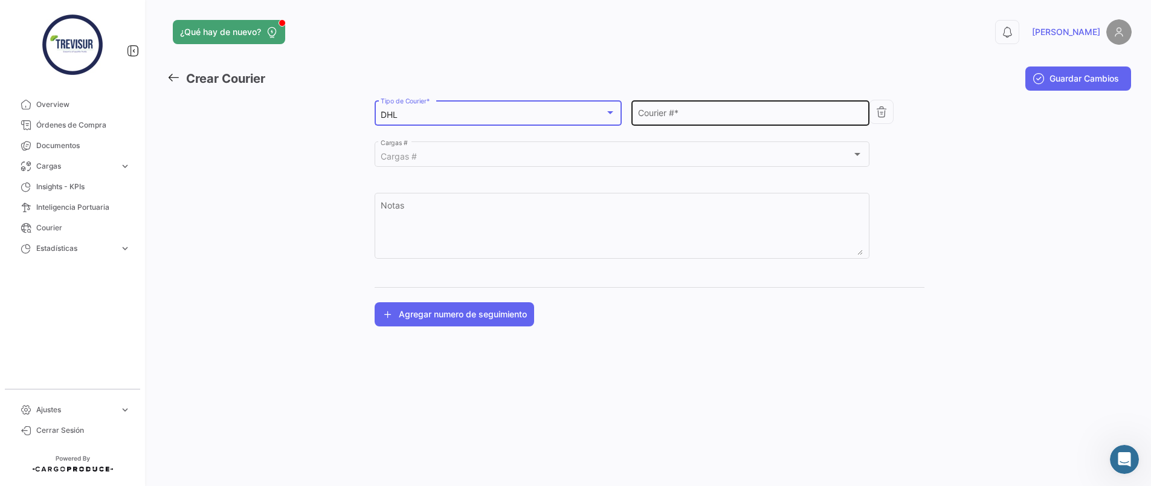
click at [664, 112] on input "Courier # *" at bounding box center [750, 115] width 225 height 10
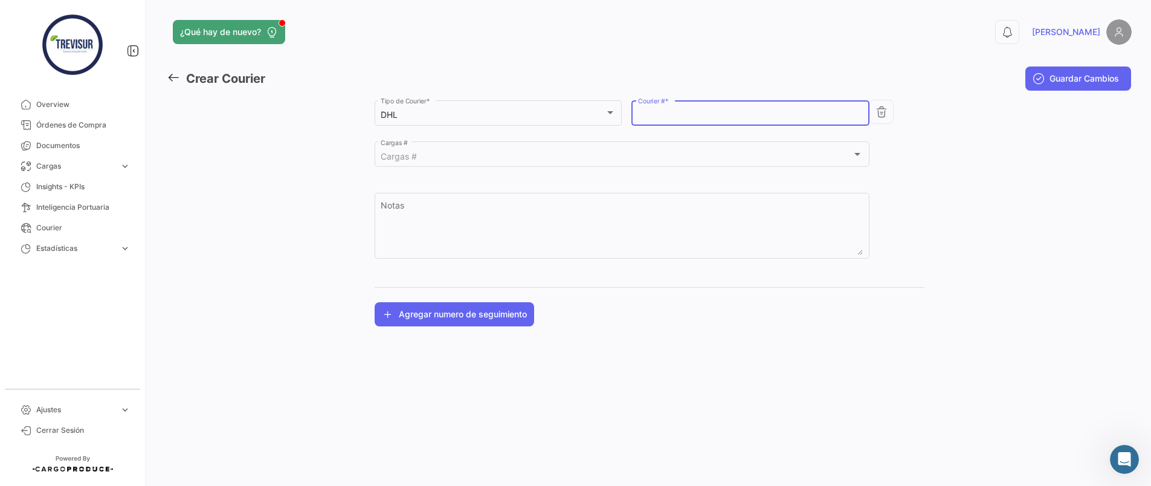
paste input "4785497802"
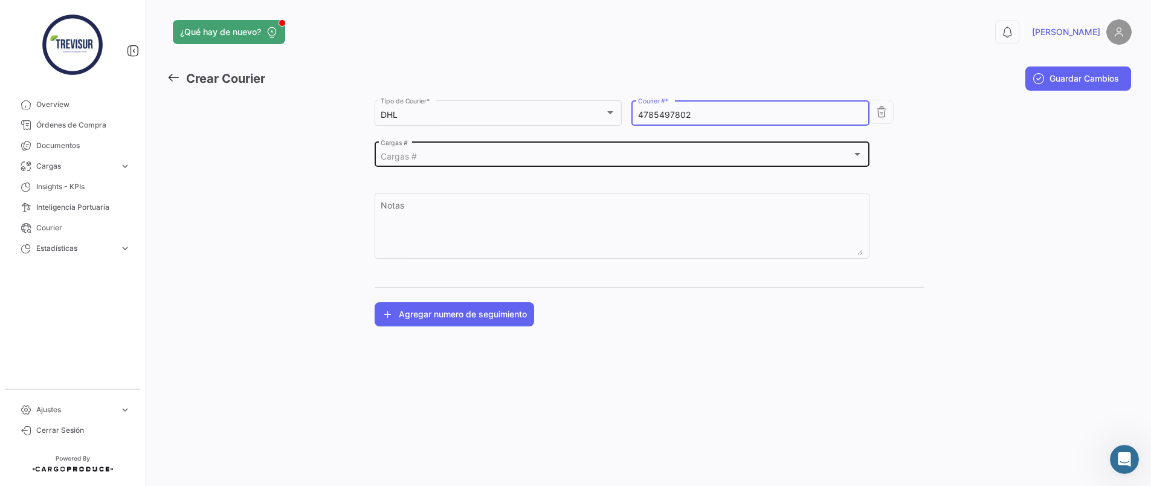
type input "4785497802"
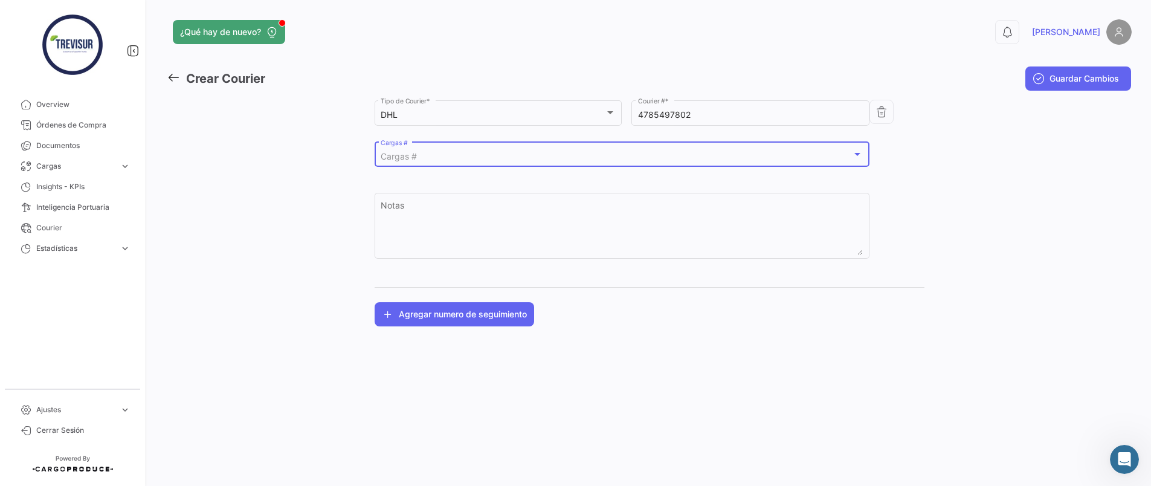
click at [467, 153] on div "Cargas #" at bounding box center [616, 157] width 471 height 10
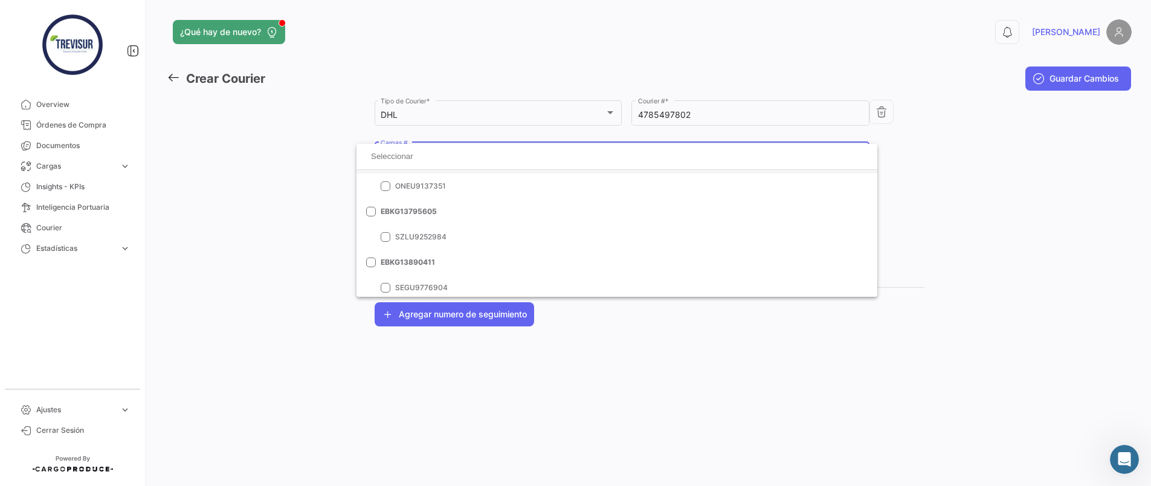
scroll to position [102, 0]
click at [458, 154] on input at bounding box center [616, 156] width 501 height 18
paste input "EBKG13827865"
type input "EBKG13827865"
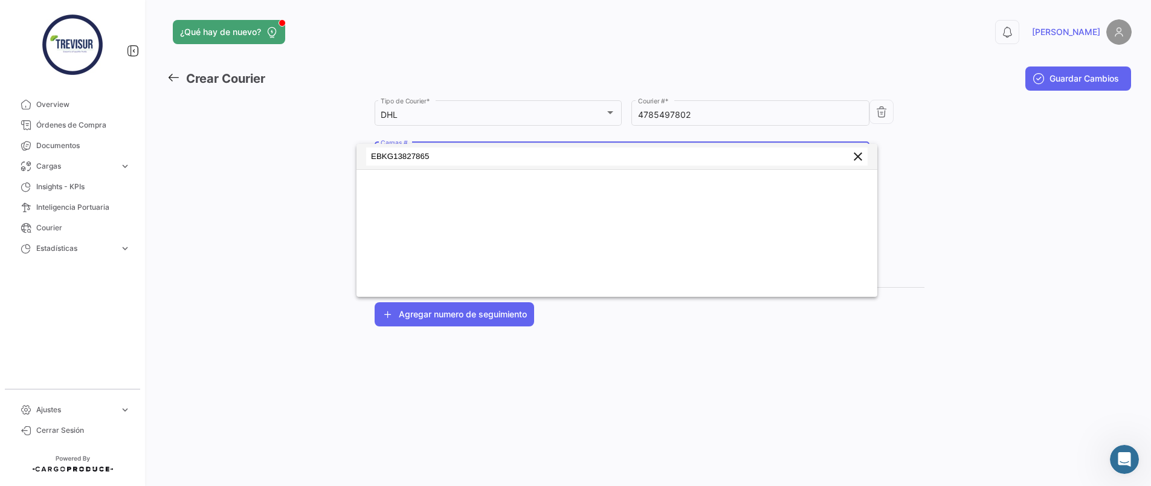
click at [855, 153] on mat-icon "clear" at bounding box center [857, 156] width 14 height 14
click at [1146, 144] on div at bounding box center [575, 243] width 1151 height 486
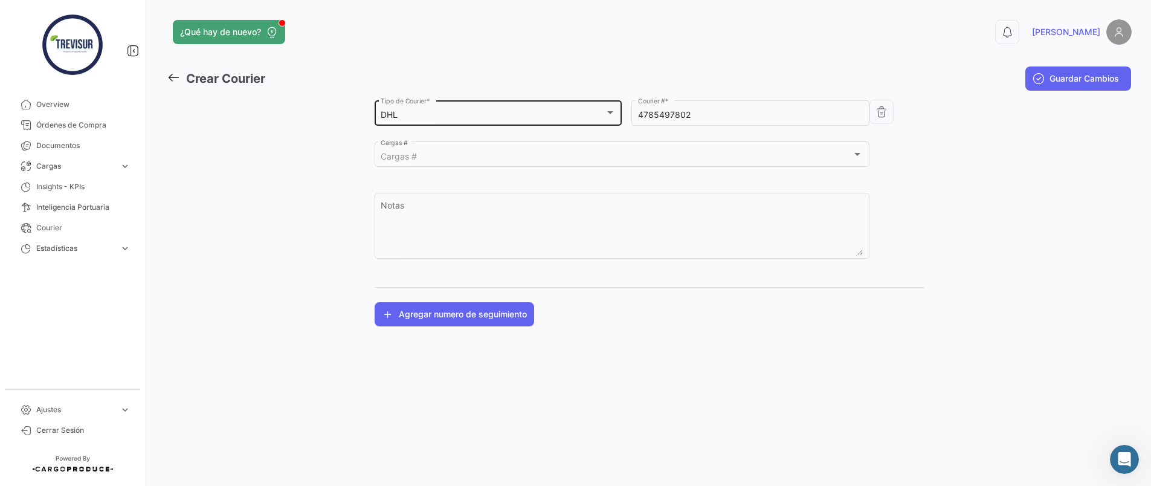
click at [447, 117] on div "DHL" at bounding box center [493, 115] width 224 height 10
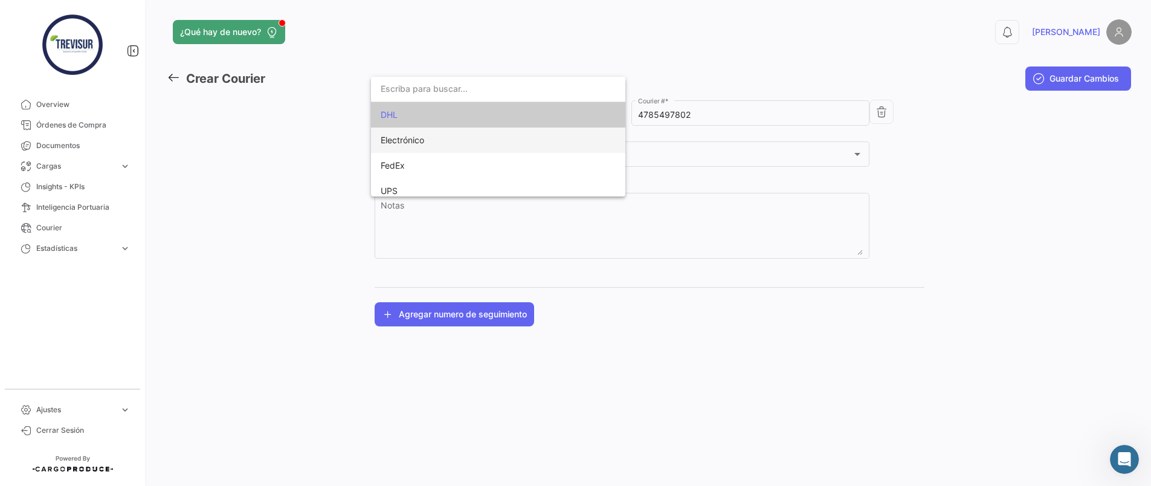
click at [427, 139] on span "Electrónico" at bounding box center [498, 139] width 235 height 25
type input "Electronic"
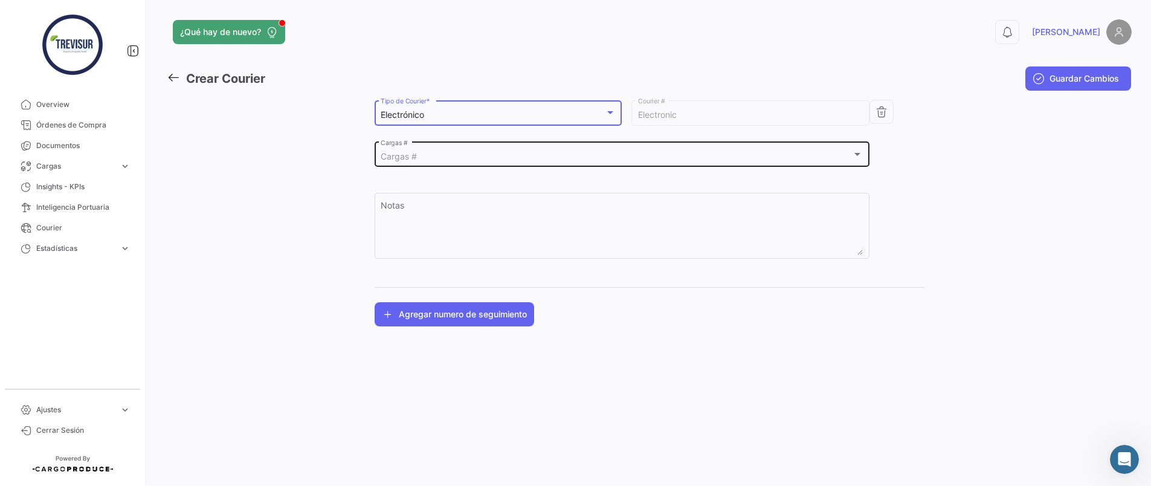
click at [388, 155] on mat-select-trigger "Cargas #" at bounding box center [399, 156] width 36 height 10
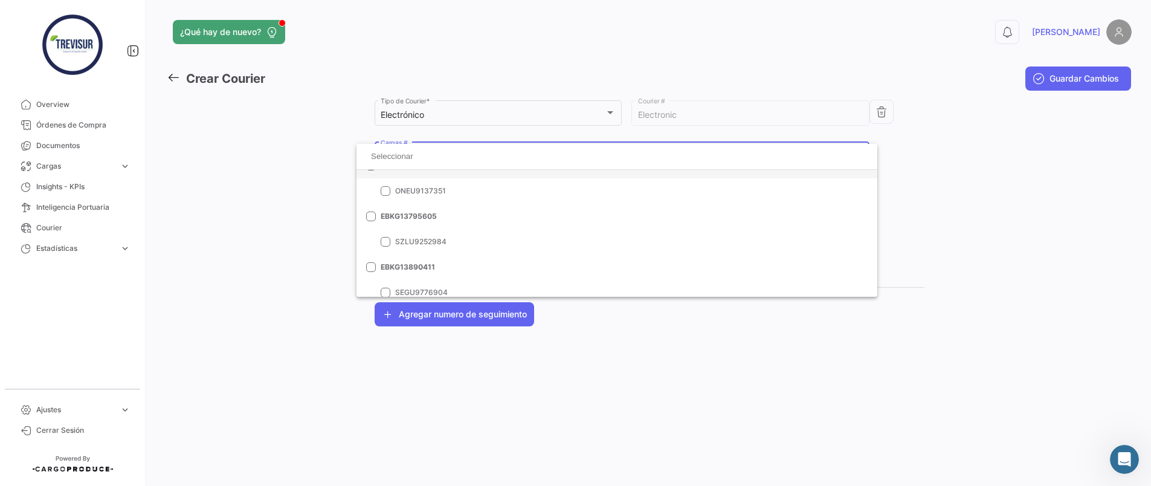
scroll to position [102, 0]
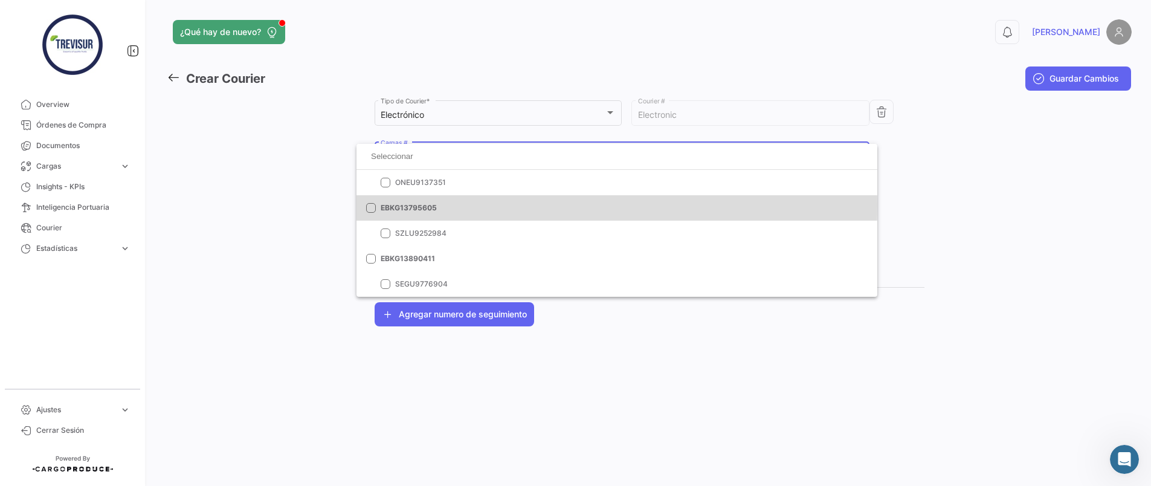
click at [415, 205] on span "EBKG13795605" at bounding box center [624, 207] width 487 height 11
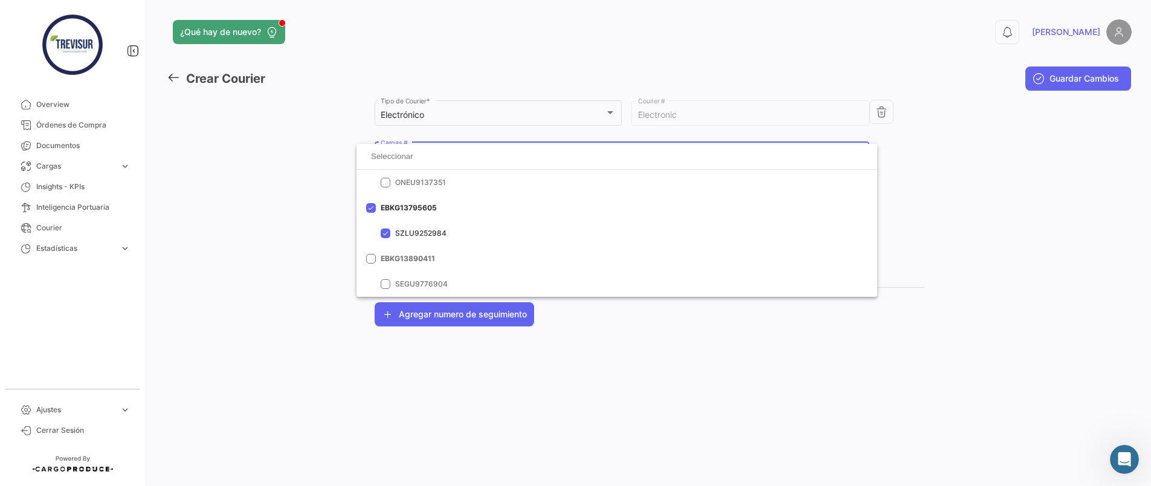
click at [978, 291] on div at bounding box center [575, 243] width 1151 height 486
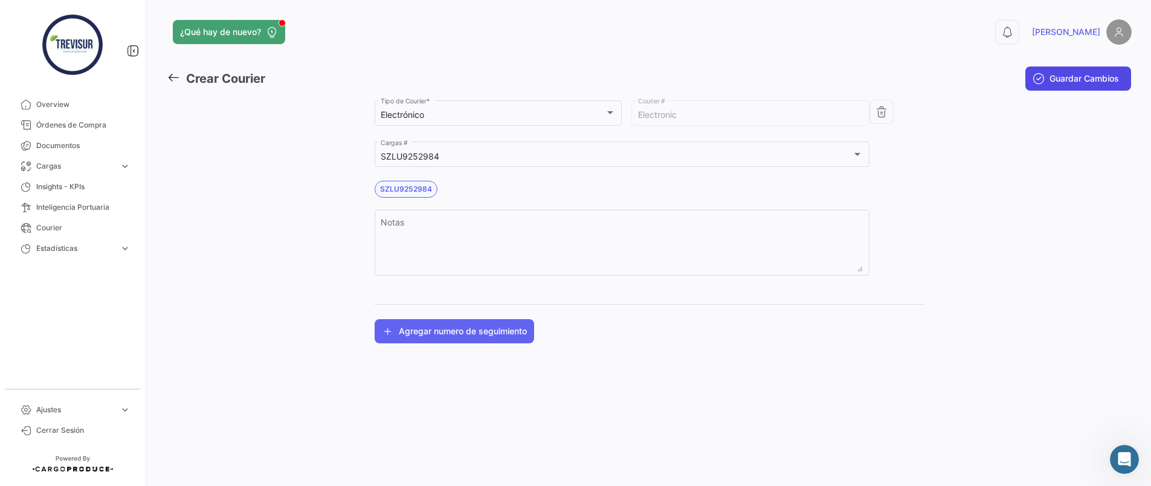
click at [1073, 80] on span "Guardar Cambios" at bounding box center [1083, 78] width 69 height 12
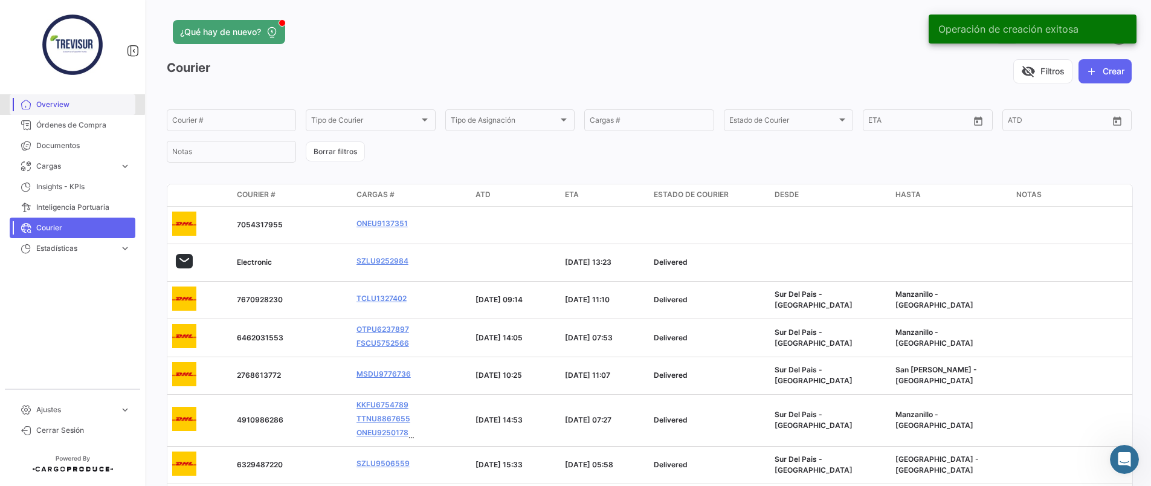
click at [60, 104] on span "Overview" at bounding box center [83, 104] width 94 height 11
